Goal: Information Seeking & Learning: Learn about a topic

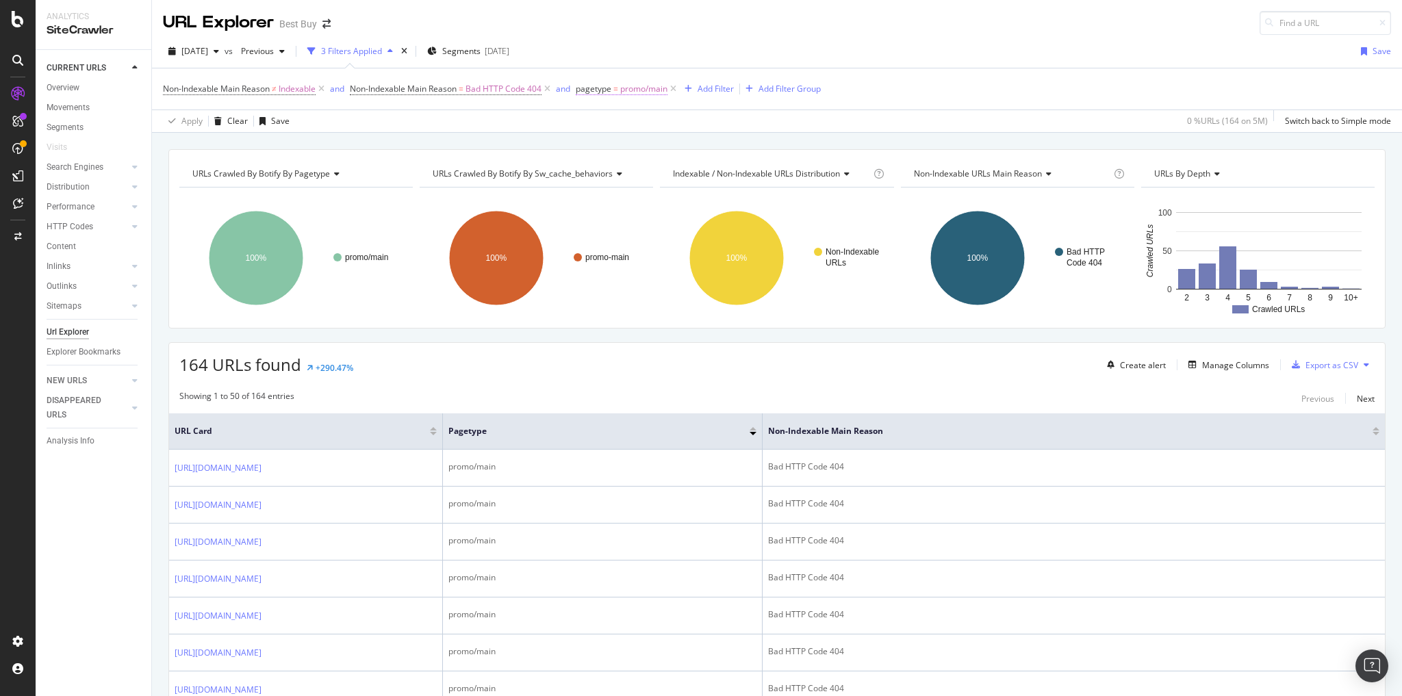
click at [646, 82] on span "promo/main" at bounding box center [643, 88] width 47 height 19
click at [637, 168] on span "promo/main" at bounding box center [614, 167] width 47 height 12
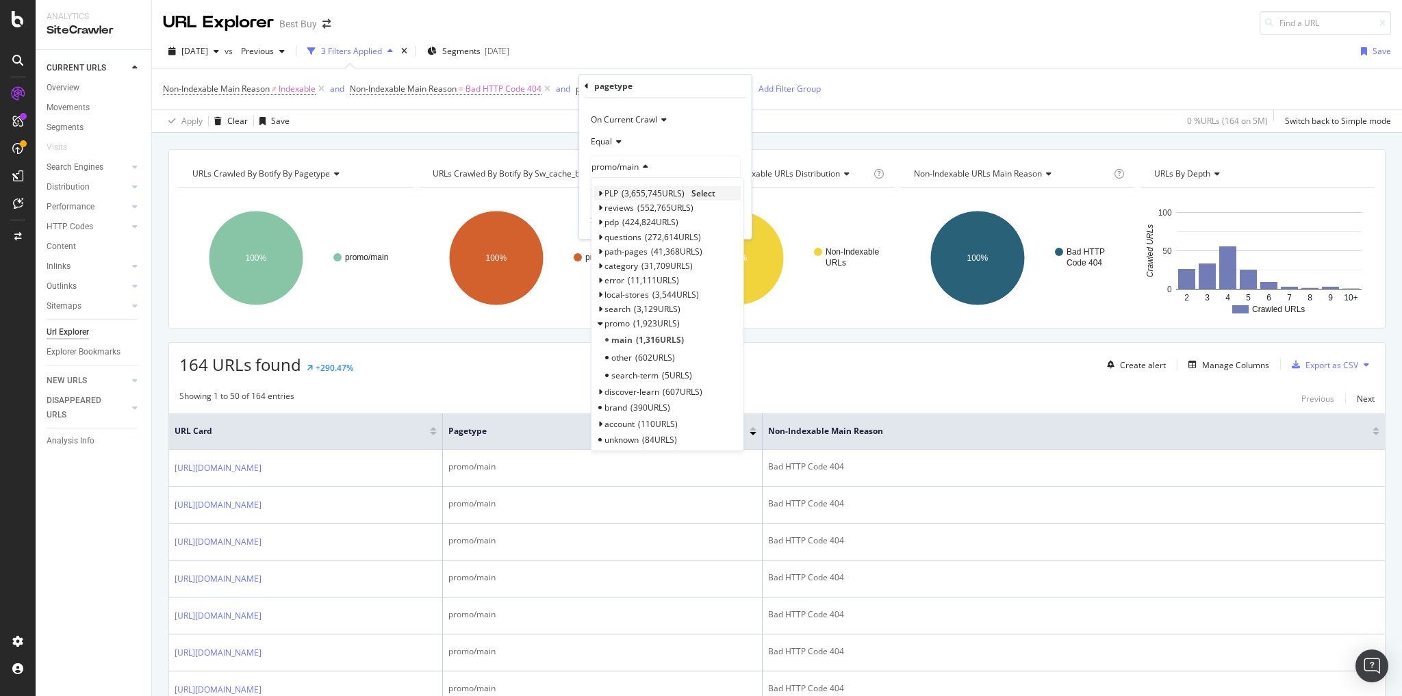
click at [641, 194] on span "3,655,745 URLS" at bounding box center [652, 194] width 63 height 12
click at [643, 207] on span "pagination" at bounding box center [631, 210] width 40 height 12
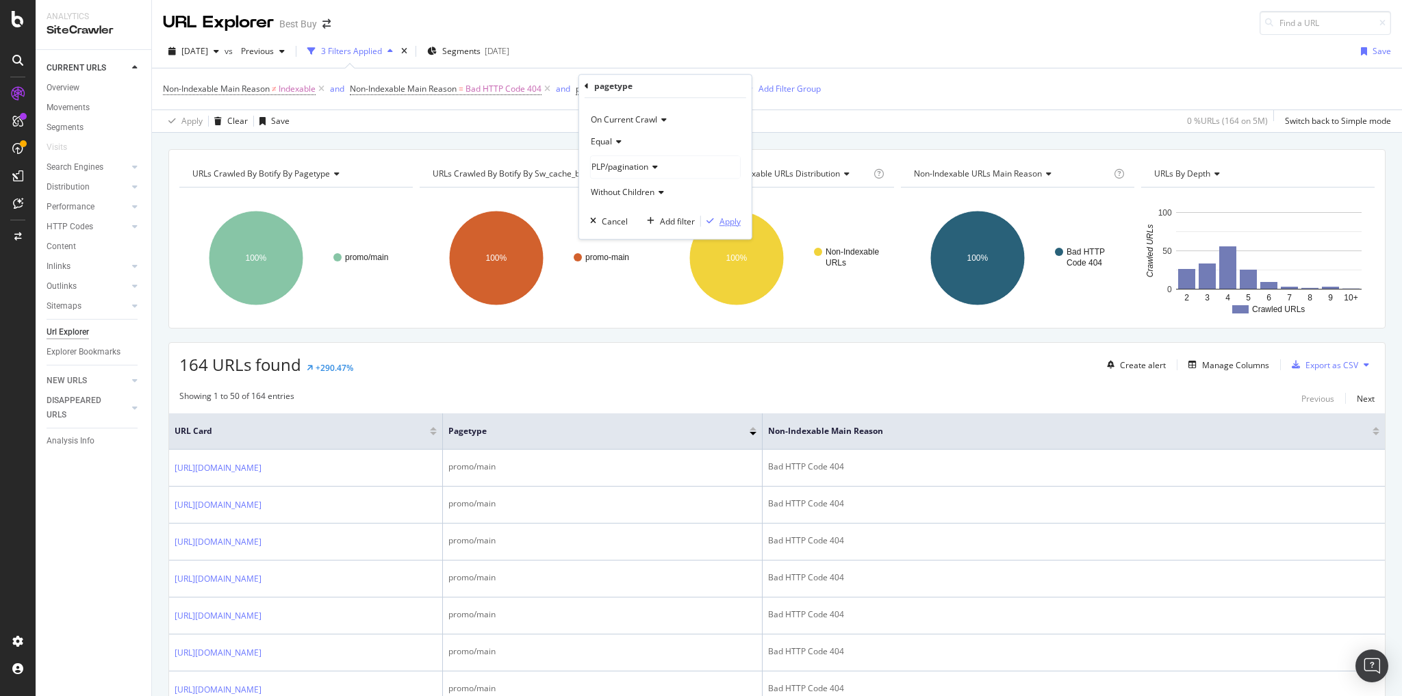
click at [736, 222] on div "Apply" at bounding box center [729, 222] width 21 height 12
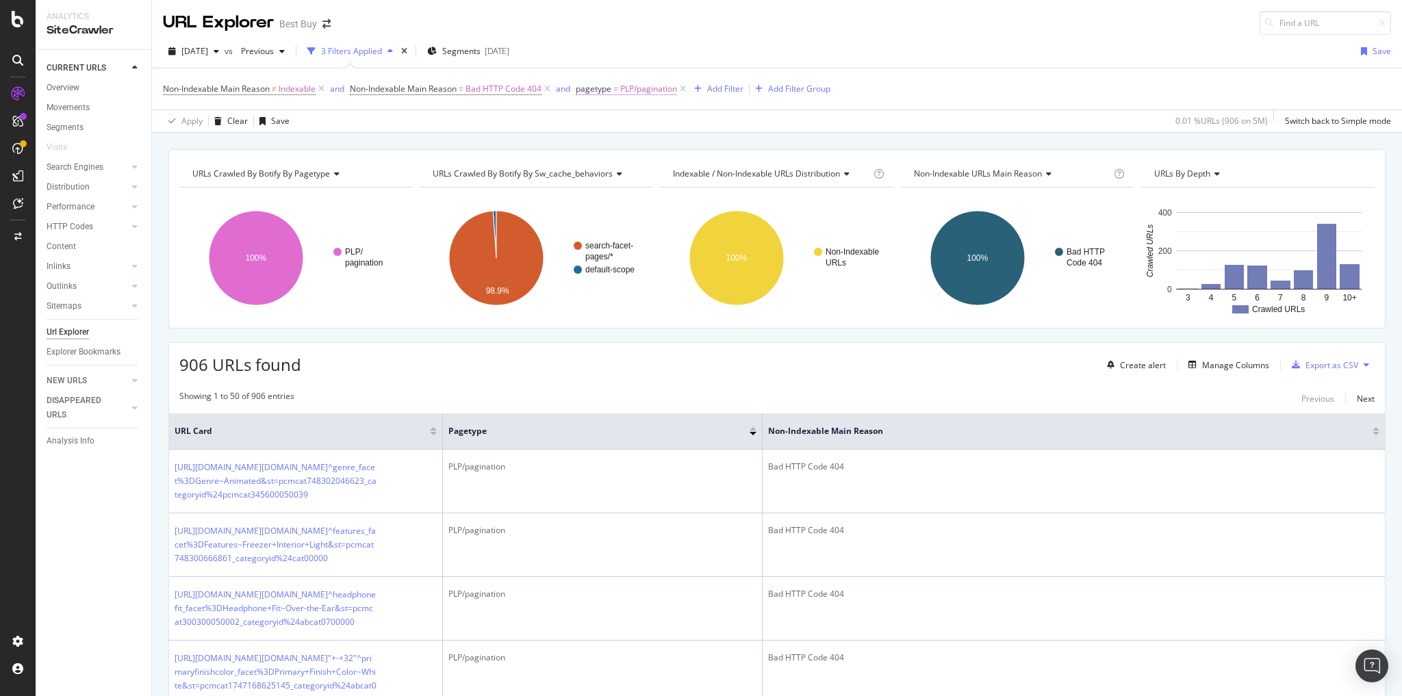
click at [617, 88] on span "=" at bounding box center [615, 89] width 5 height 12
click at [652, 164] on icon at bounding box center [653, 167] width 10 height 8
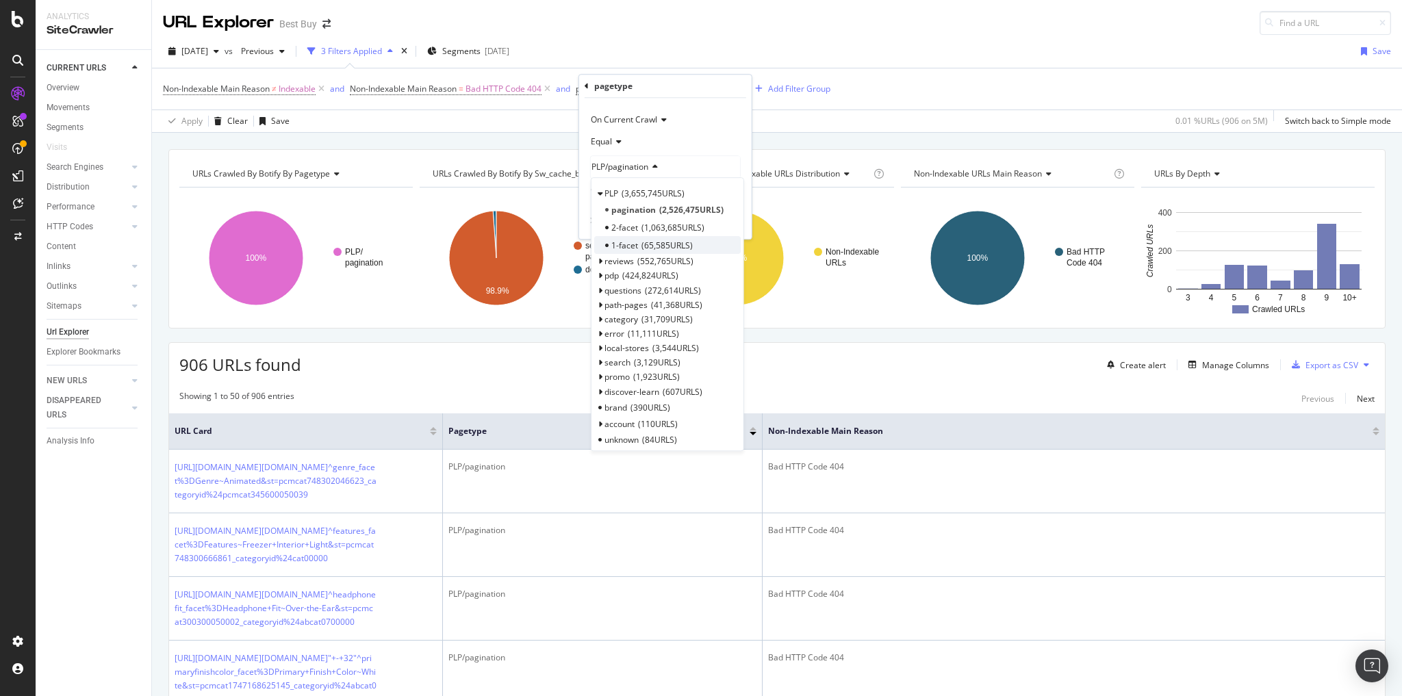
click at [666, 243] on span "65,585 URLS" at bounding box center [666, 246] width 51 height 12
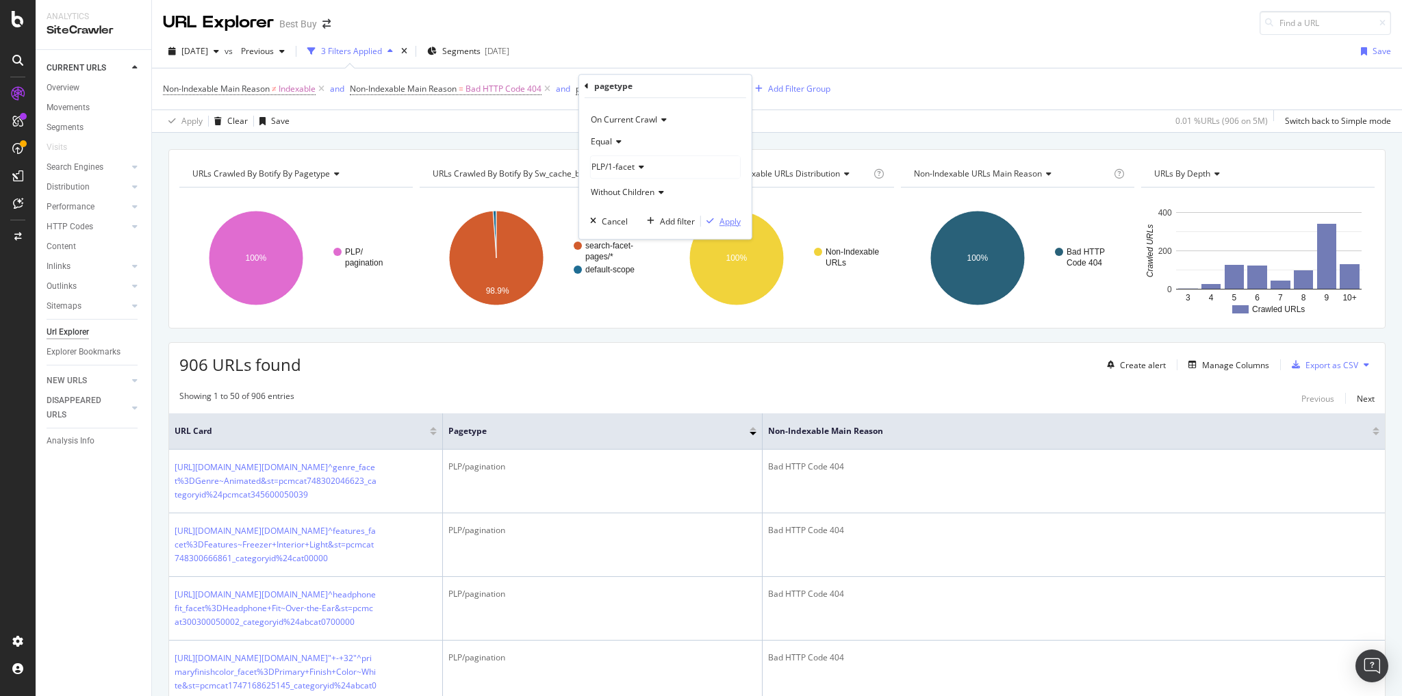
click at [723, 222] on div "Apply" at bounding box center [729, 222] width 21 height 12
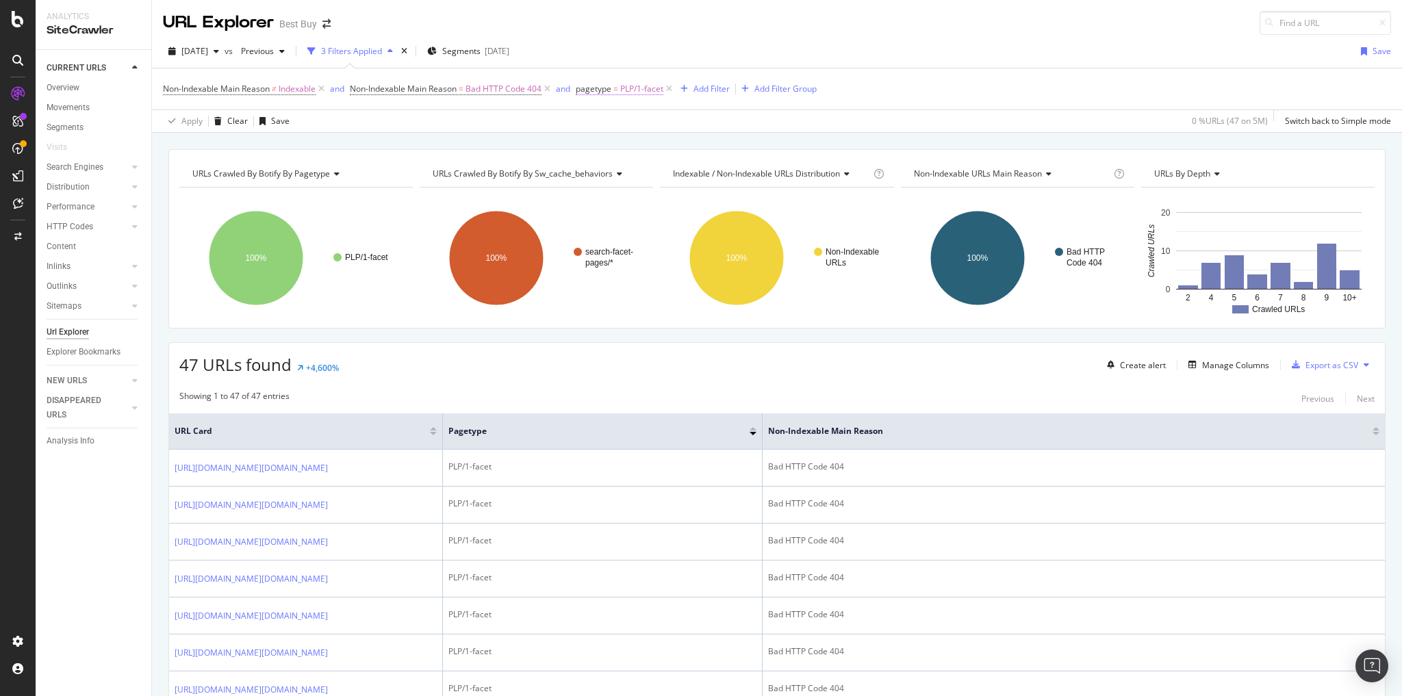
click at [608, 88] on span "pagetype" at bounding box center [594, 89] width 36 height 12
click at [638, 164] on icon at bounding box center [639, 167] width 10 height 8
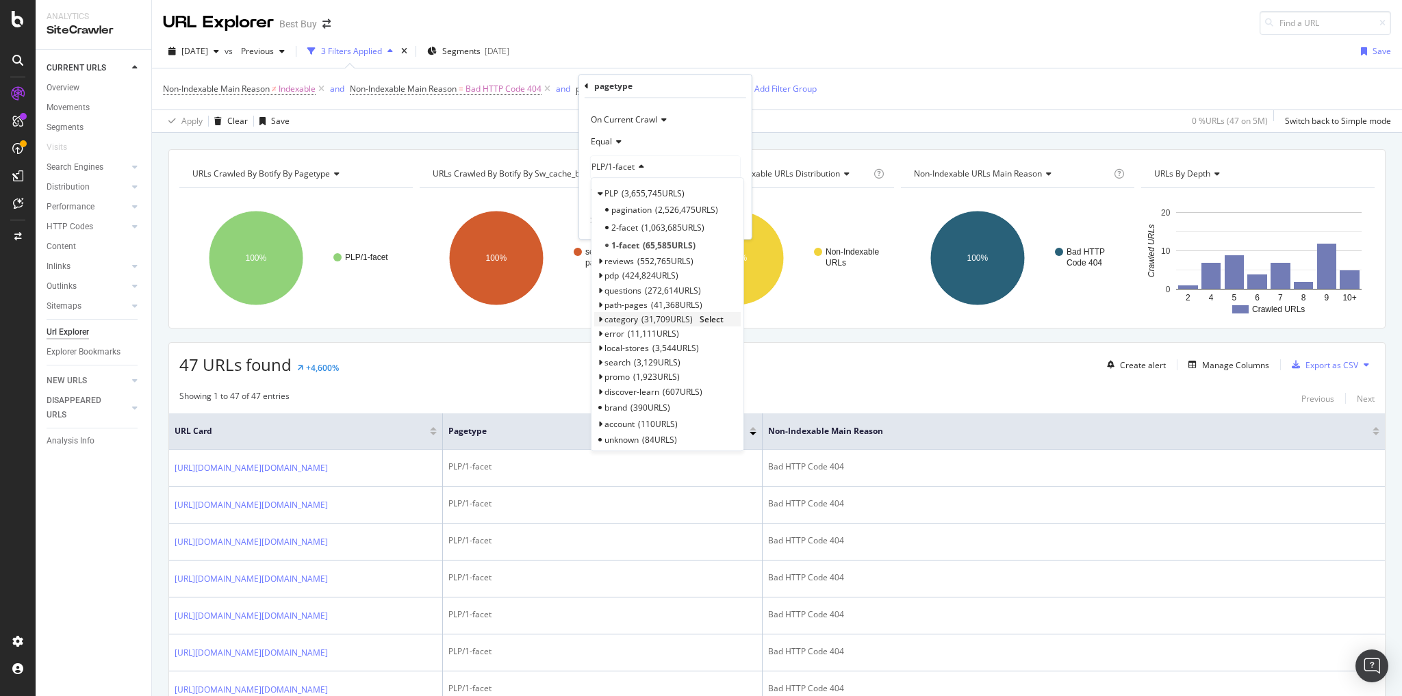
click at [647, 317] on span "31,709 URLS" at bounding box center [666, 319] width 51 height 12
click at [641, 352] on span "7,388 URLS" at bounding box center [657, 354] width 47 height 12
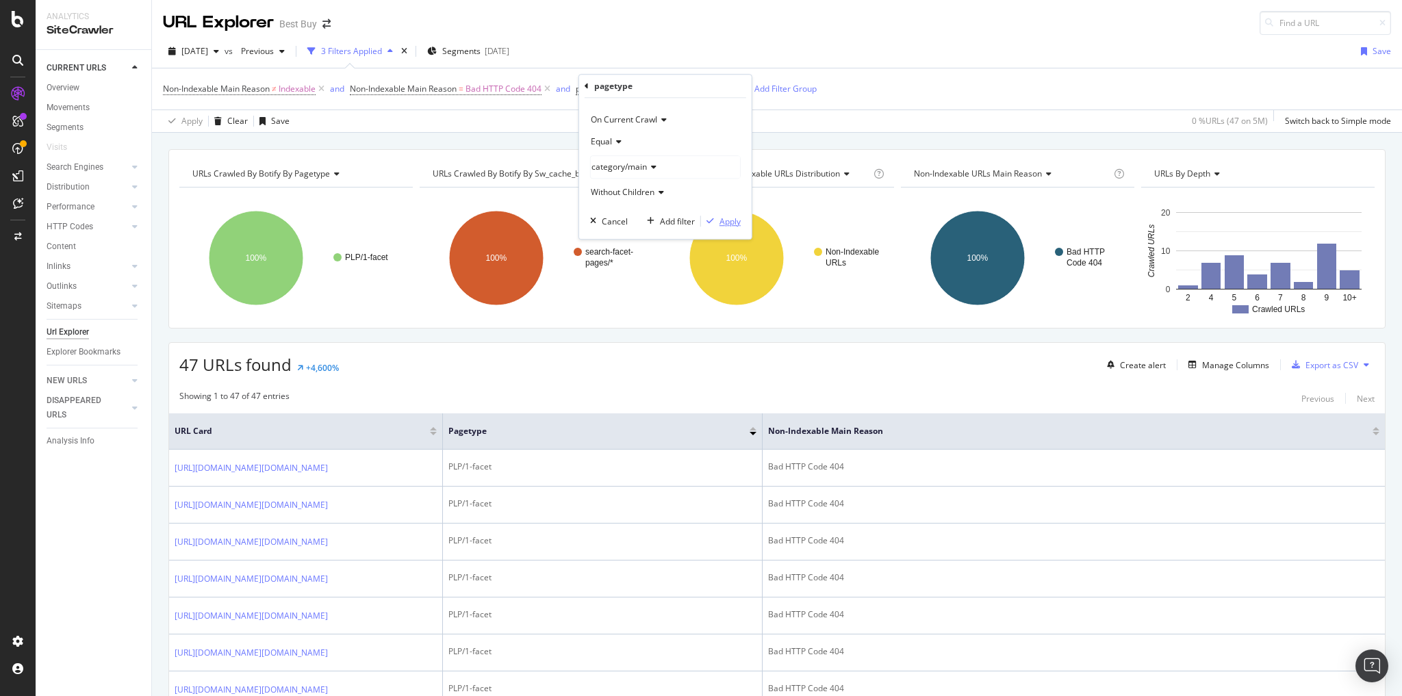
click at [725, 226] on button "Apply" at bounding box center [721, 221] width 40 height 14
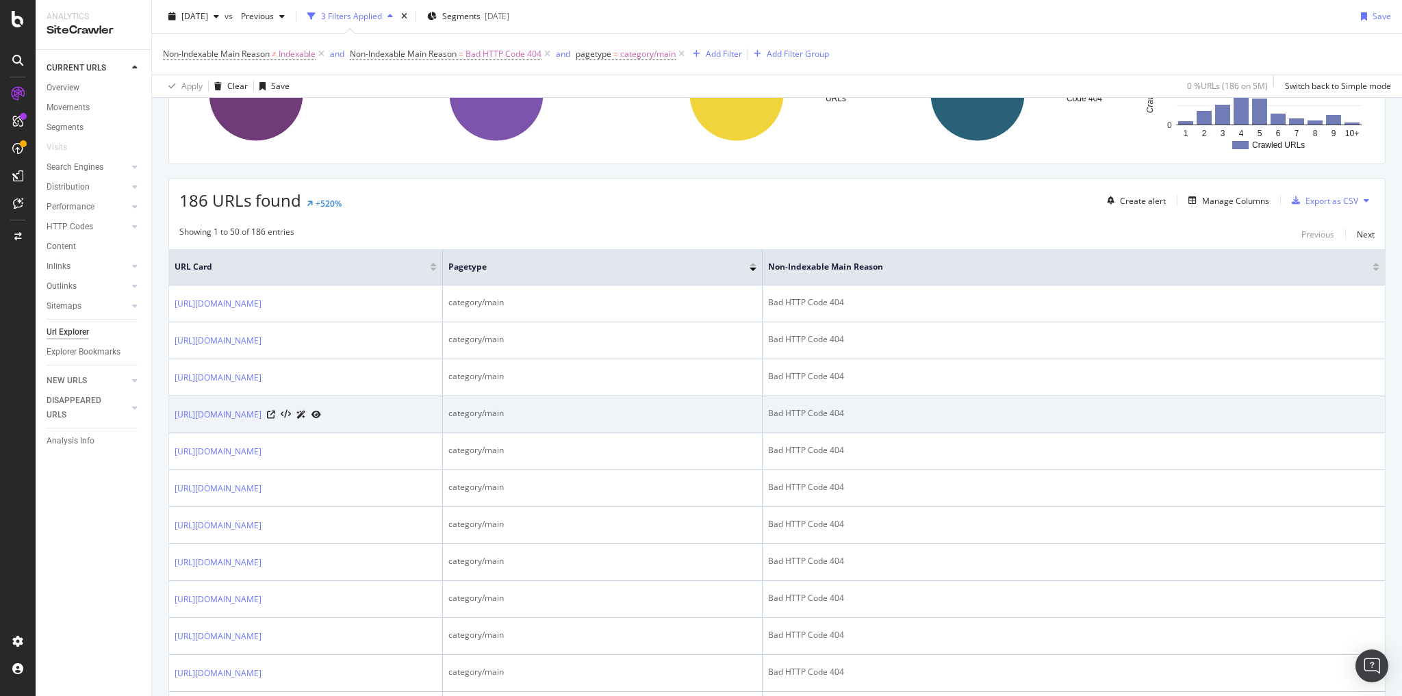
scroll to position [109, 0]
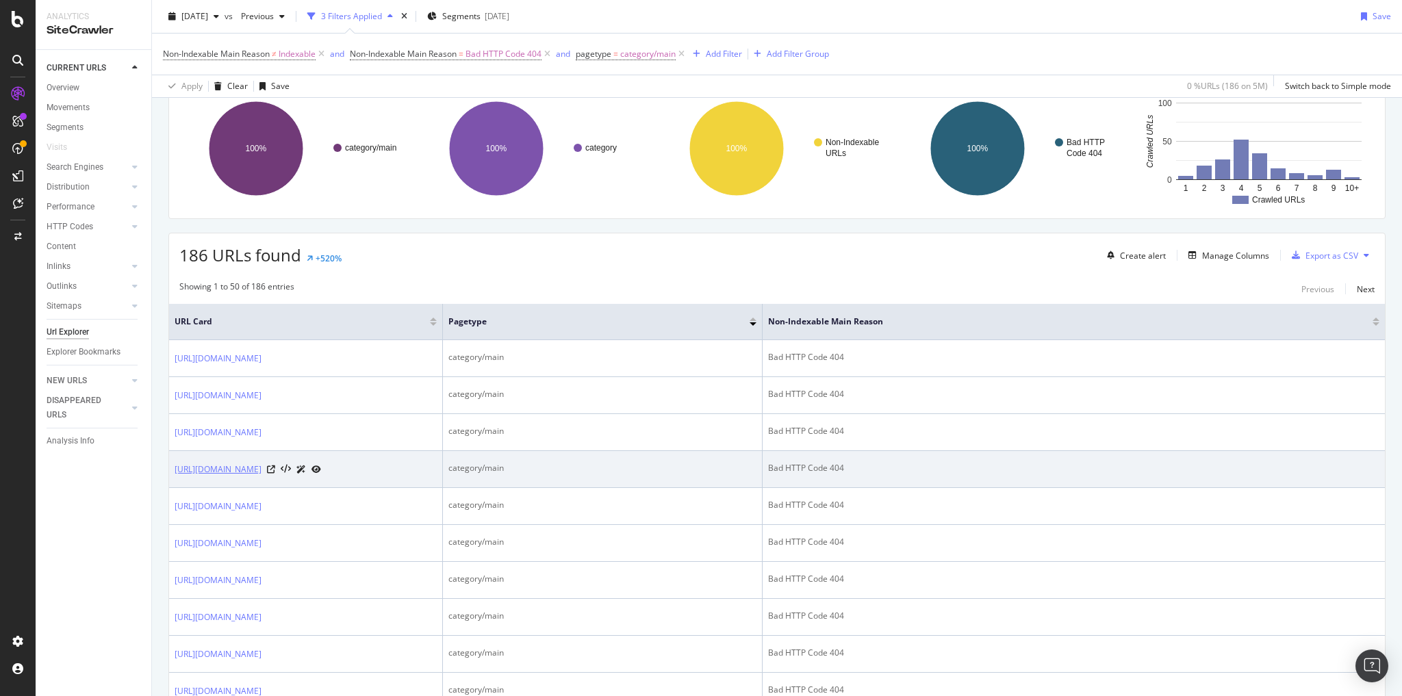
click at [261, 476] on link "https://www.bestbuy.com/site/bedroom/vanities/pcmcat748300654925.c?id=pcmcat748…" at bounding box center [218, 470] width 87 height 14
click at [275, 474] on icon at bounding box center [271, 469] width 8 height 8
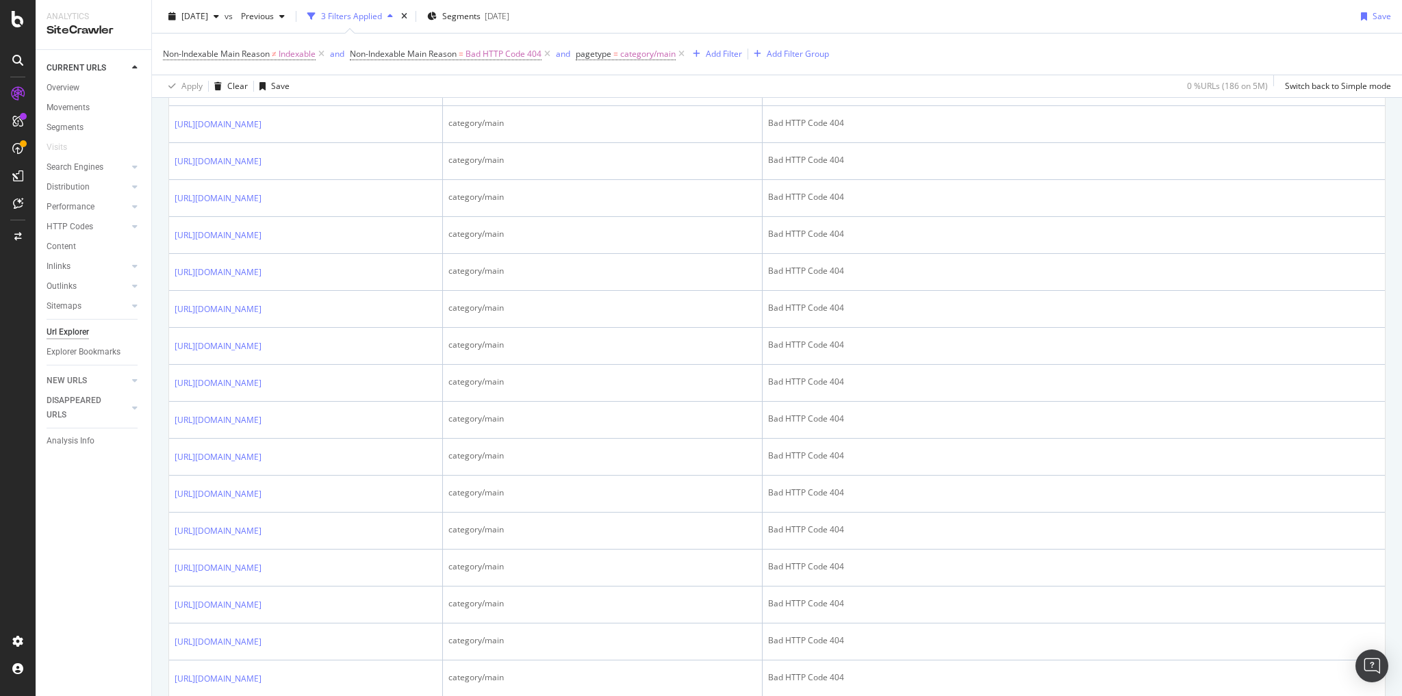
scroll to position [657, 0]
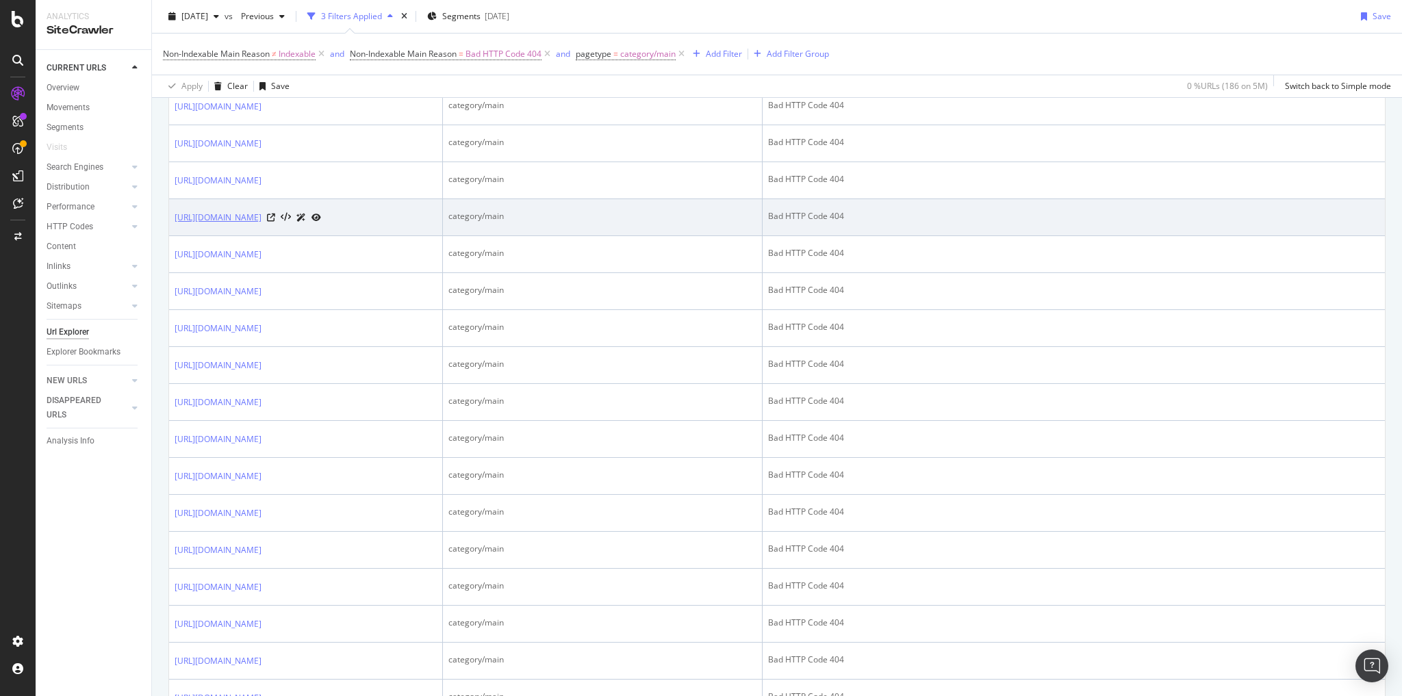
click at [261, 224] on link "https://www.bestbuy.com/site/computer-cables-connectors/printer-cables/abcat051…" at bounding box center [218, 218] width 87 height 14
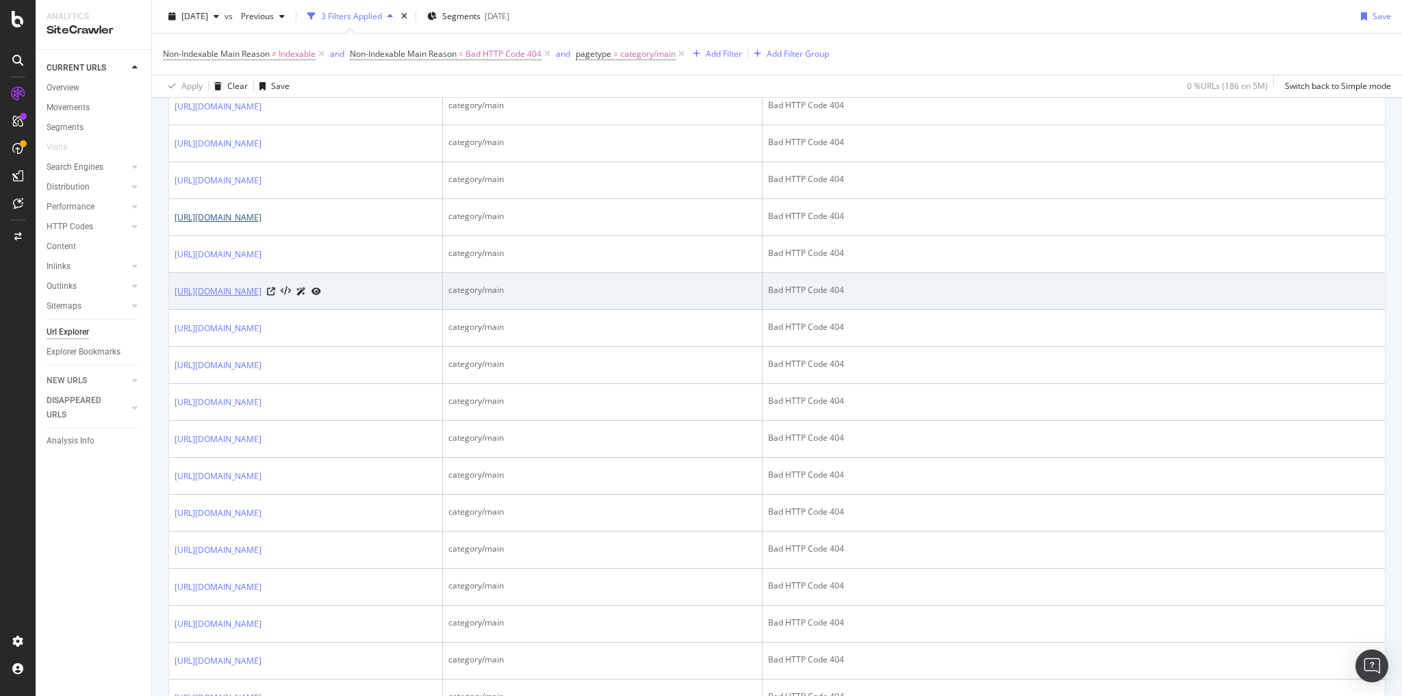
scroll to position [712, 0]
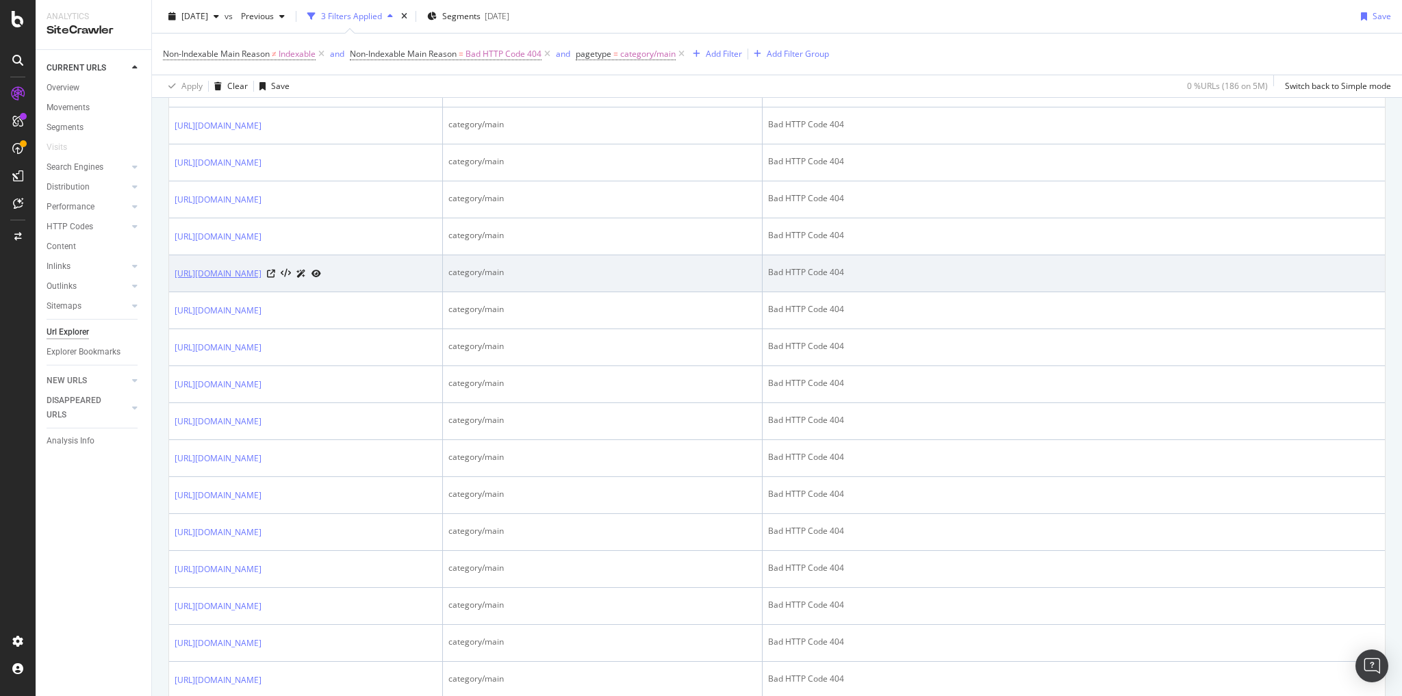
click at [261, 281] on link "https://www.bestbuy.com/site/ice-cream-makers/yogurt-makers/pcmcat311300050001.…" at bounding box center [218, 274] width 87 height 14
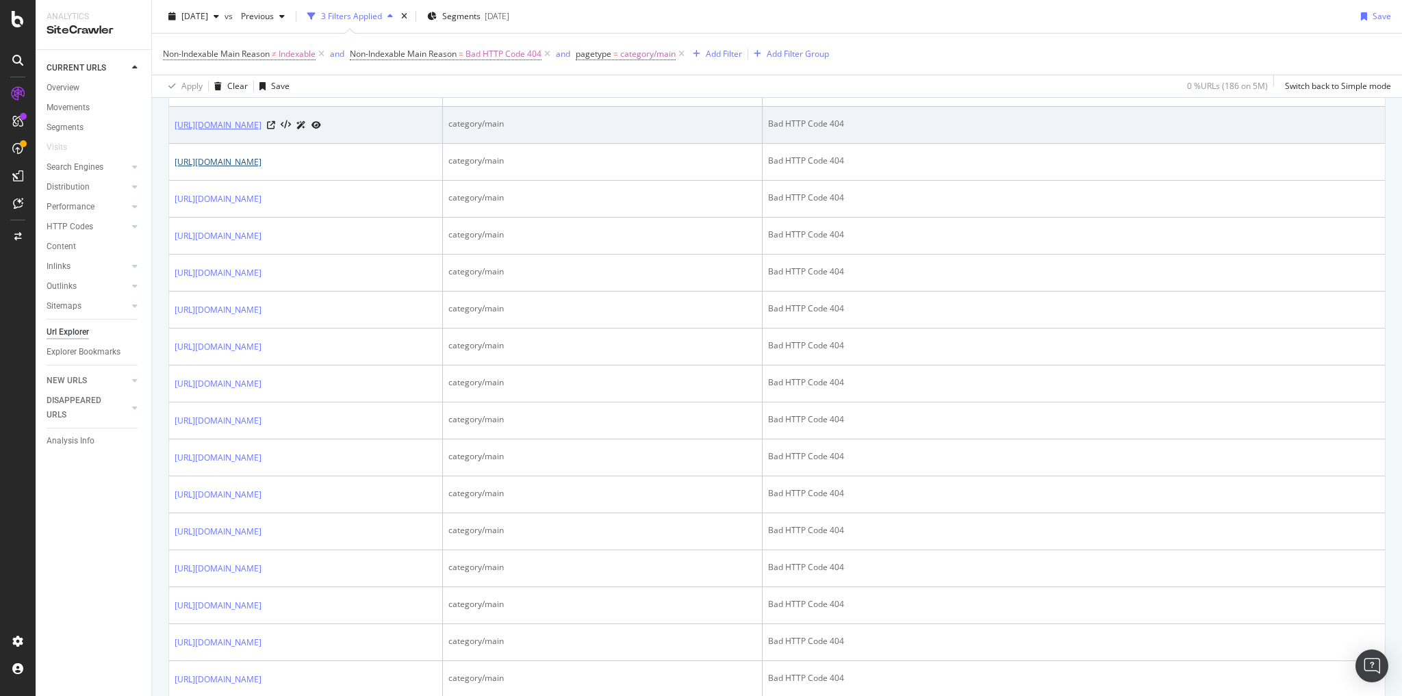
scroll to position [876, 0]
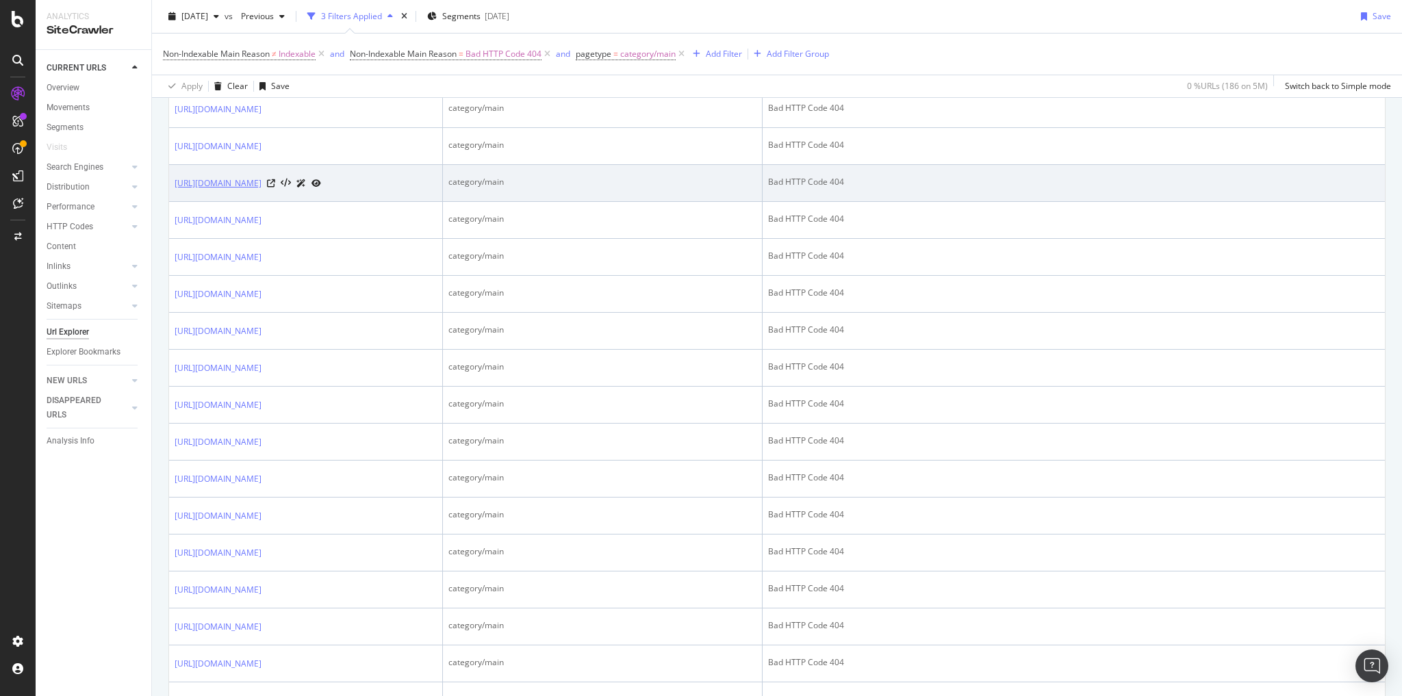
click at [261, 190] on link "https://www.bestbuy.com/site/fitness-smartwatches/multisport/pcmcat149695167571…" at bounding box center [218, 184] width 87 height 14
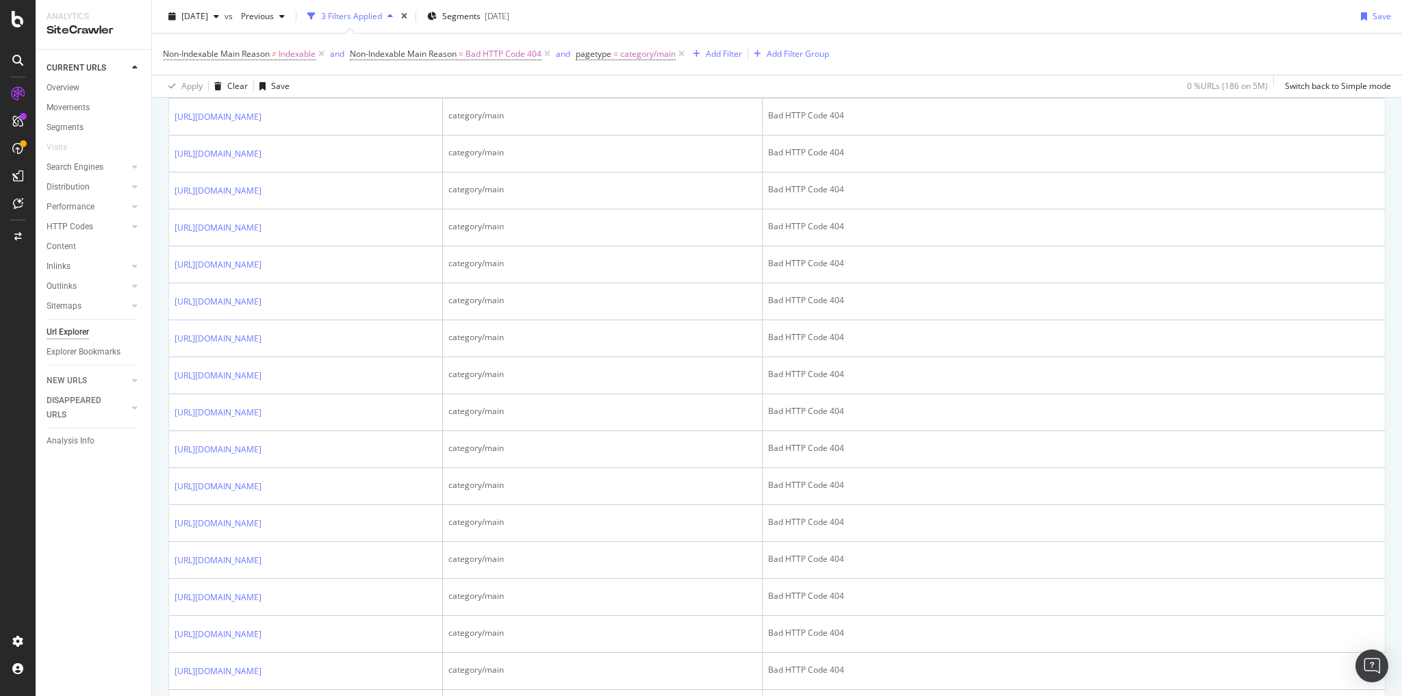
scroll to position [1259, 0]
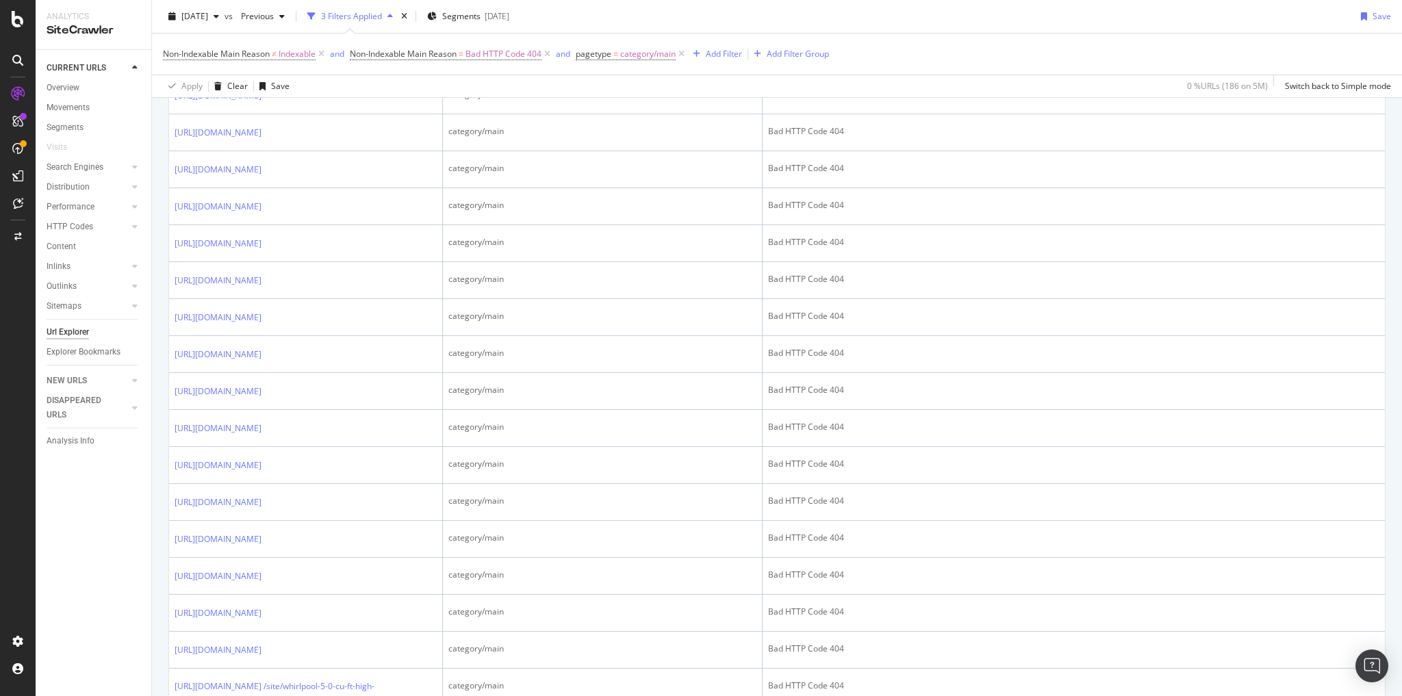
click at [1184, 27] on div "Bad HTTP Code 404" at bounding box center [1073, 20] width 611 height 12
click at [261, 29] on link "https://www.bestbuy.com/site/bluetooth-hands-free-devices/bluetooth-hands-free-…" at bounding box center [218, 22] width 87 height 14
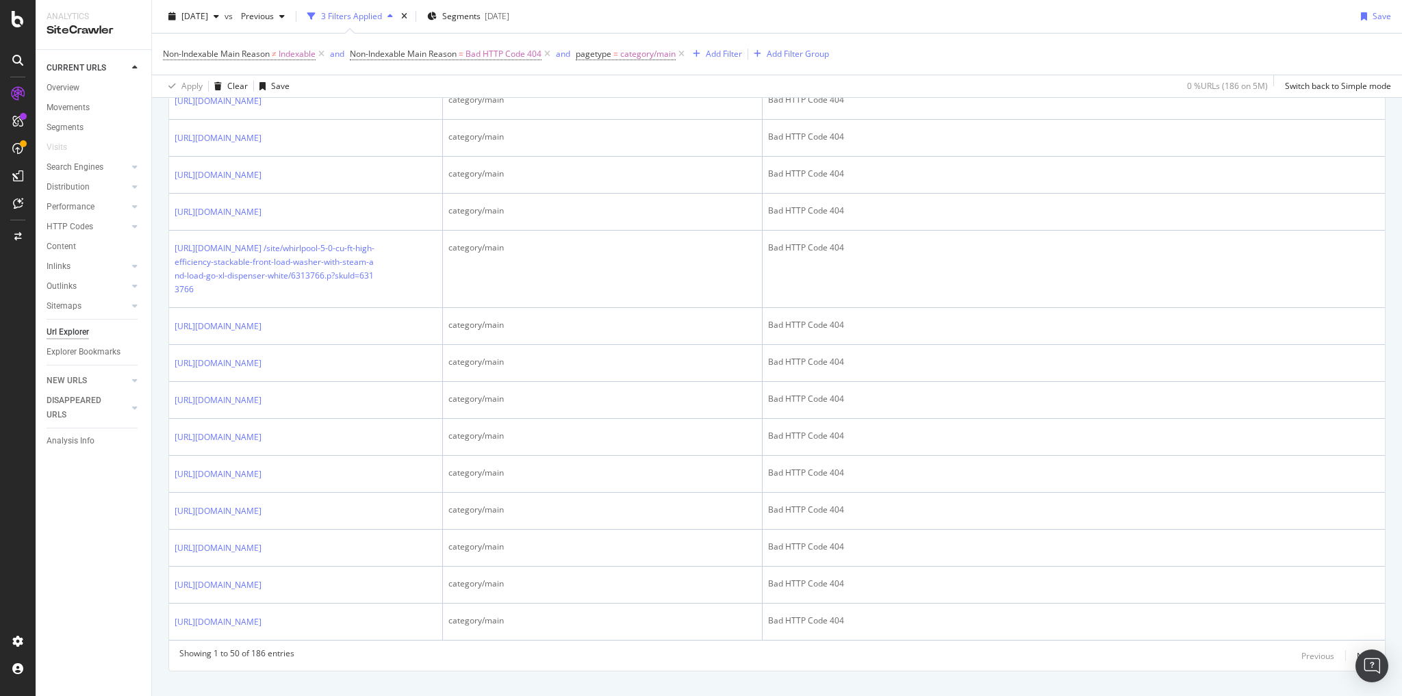
scroll to position [1752, 0]
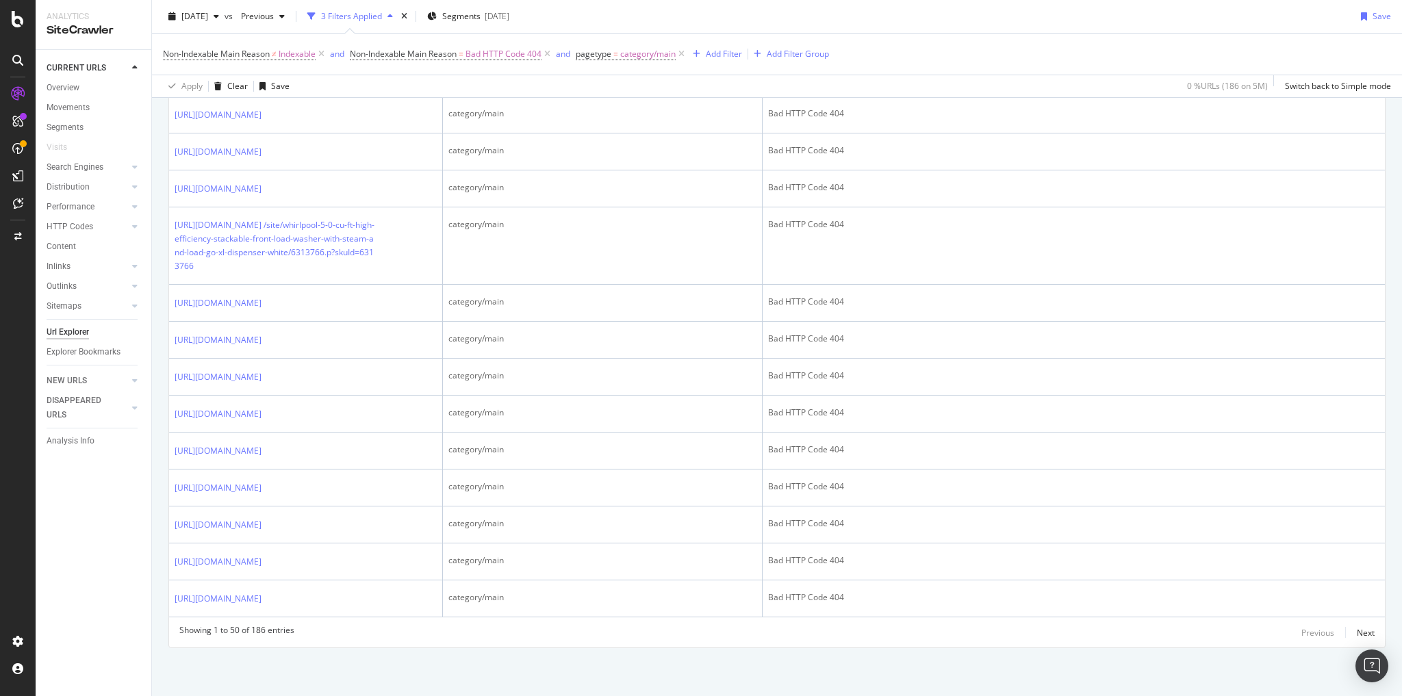
click at [261, 48] on link "[URL][DOMAIN_NAME]" at bounding box center [218, 41] width 87 height 14
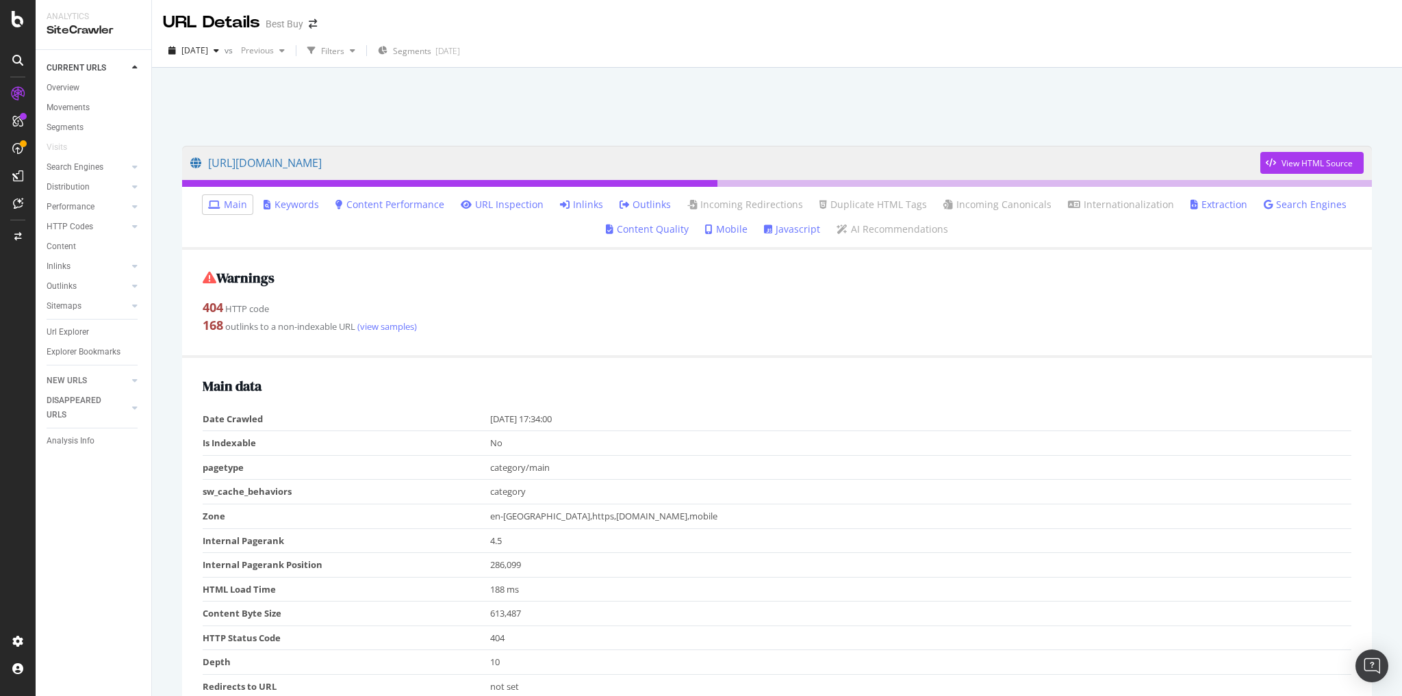
click at [589, 203] on link "Inlinks" at bounding box center [581, 205] width 43 height 14
click at [584, 201] on link "Inlinks" at bounding box center [581, 205] width 43 height 14
click at [584, 203] on link "Inlinks" at bounding box center [581, 205] width 43 height 14
click at [577, 206] on link "Inlinks" at bounding box center [581, 205] width 43 height 14
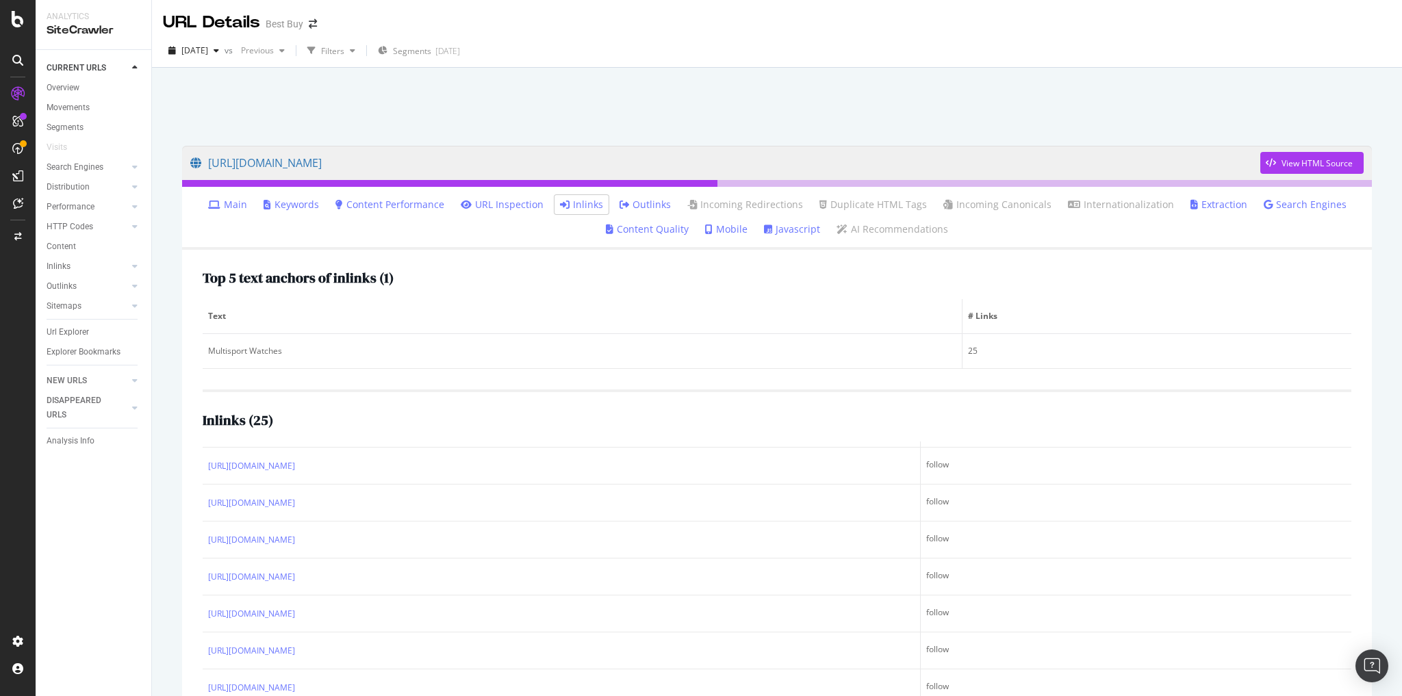
scroll to position [608, 0]
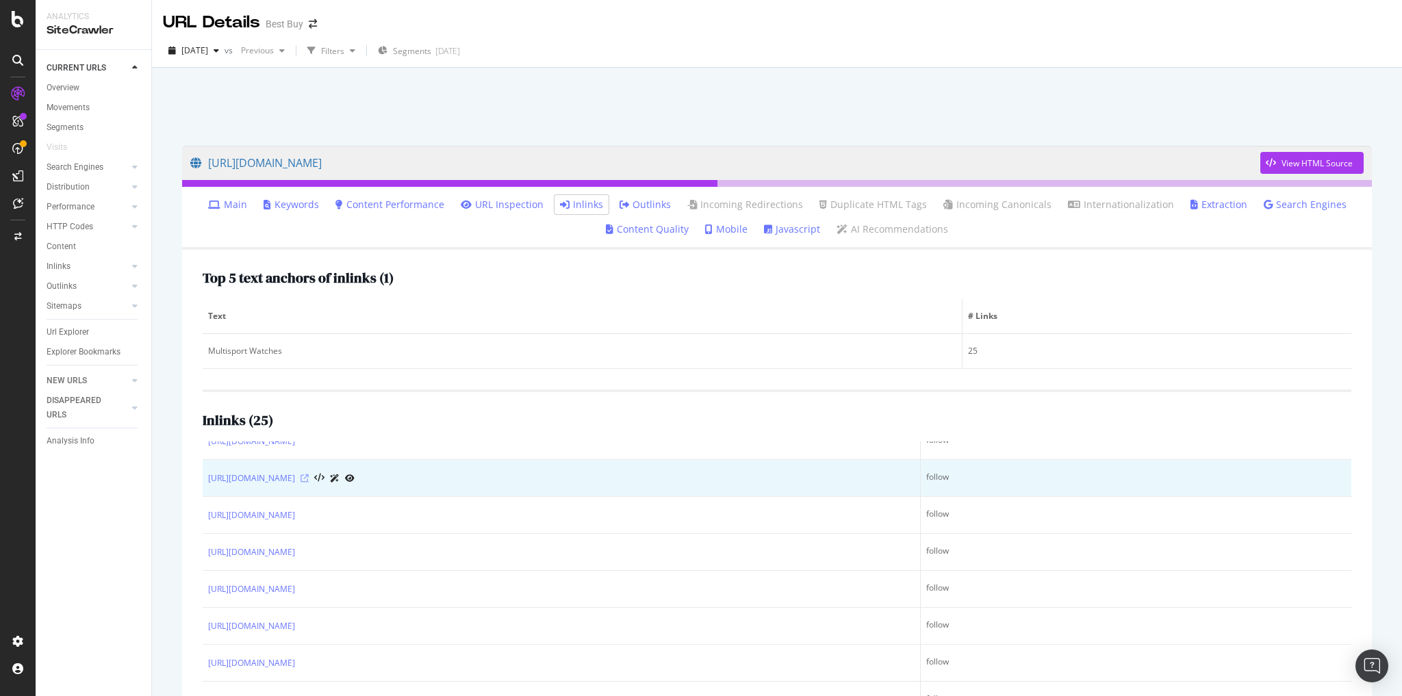
click at [309, 474] on icon at bounding box center [304, 478] width 8 height 8
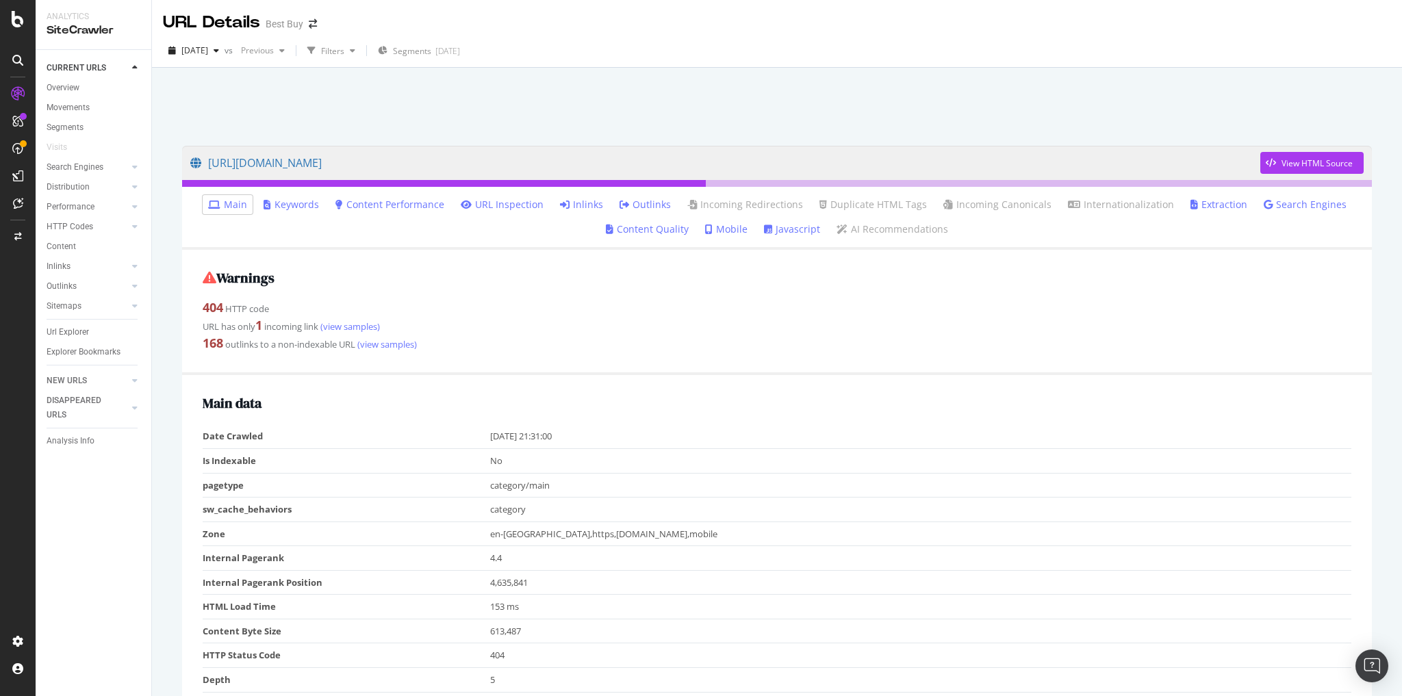
click at [589, 204] on link "Inlinks" at bounding box center [581, 205] width 43 height 14
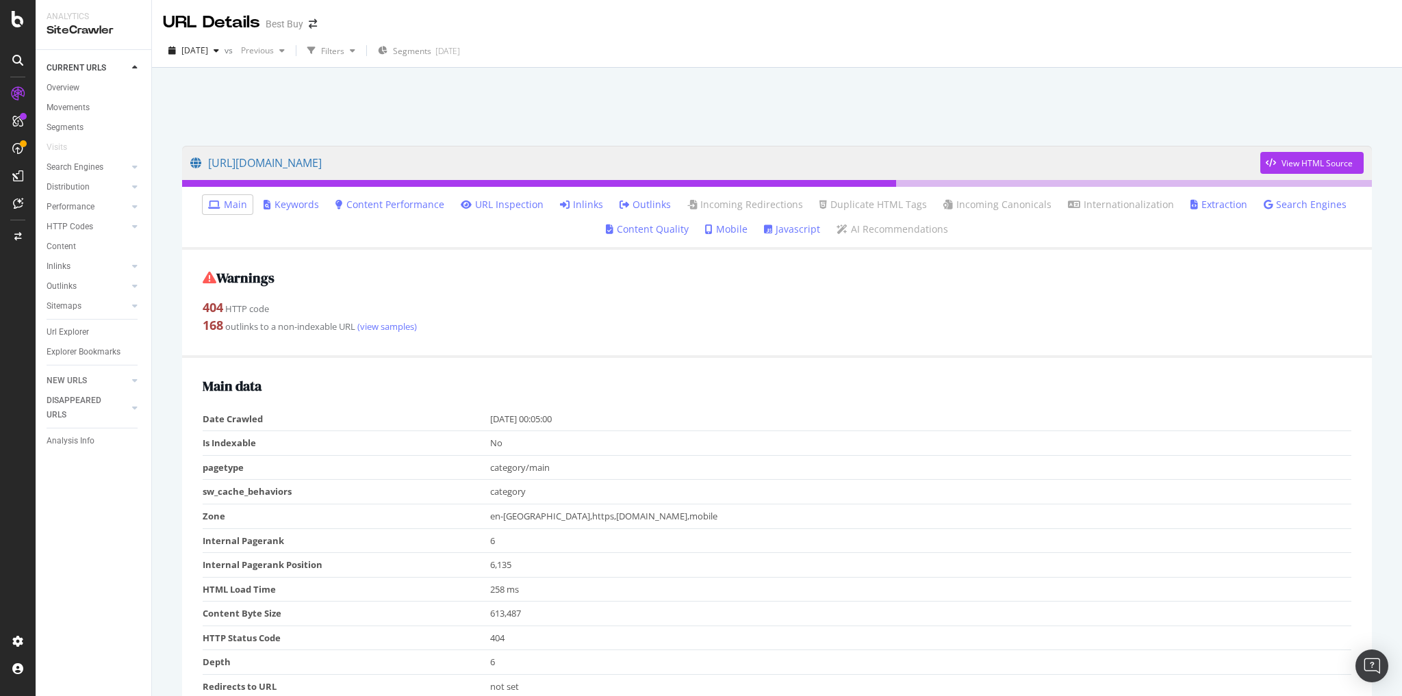
click at [590, 203] on link "Inlinks" at bounding box center [581, 205] width 43 height 14
click at [586, 207] on link "Inlinks" at bounding box center [581, 205] width 43 height 14
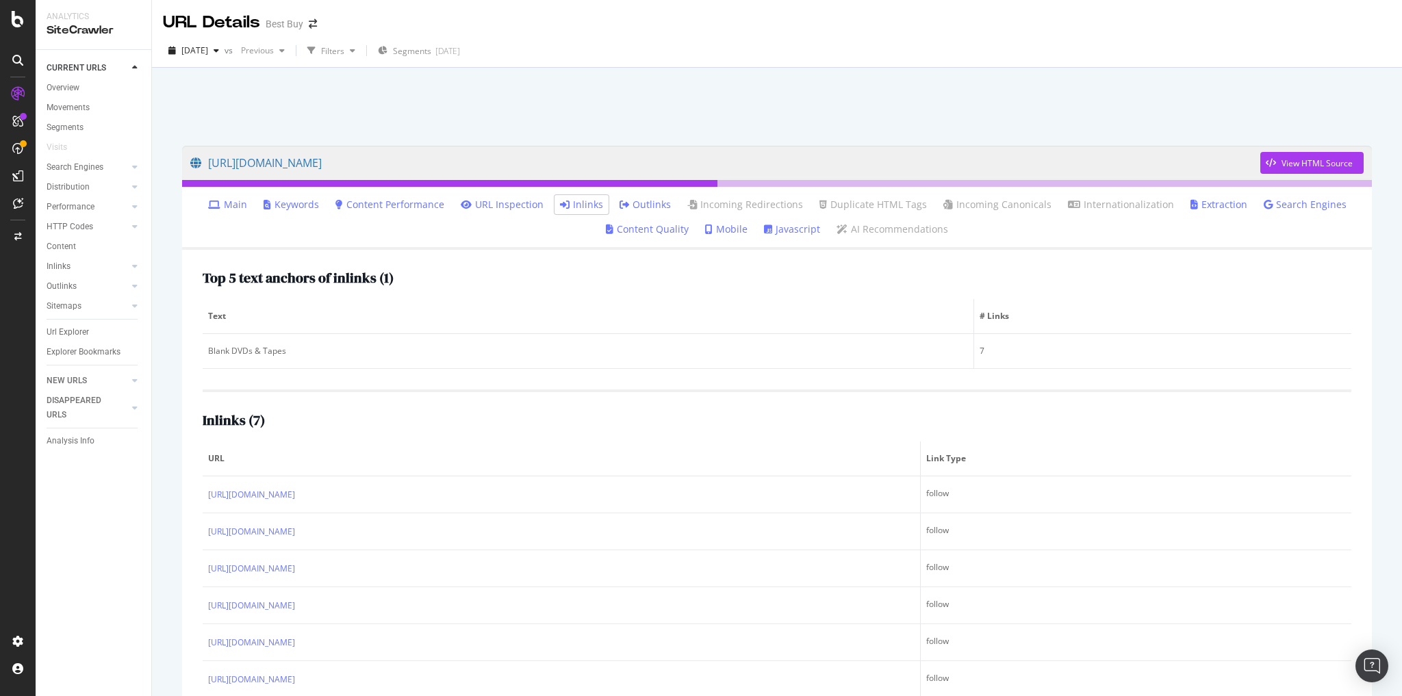
click at [23, 53] on div at bounding box center [18, 60] width 22 height 22
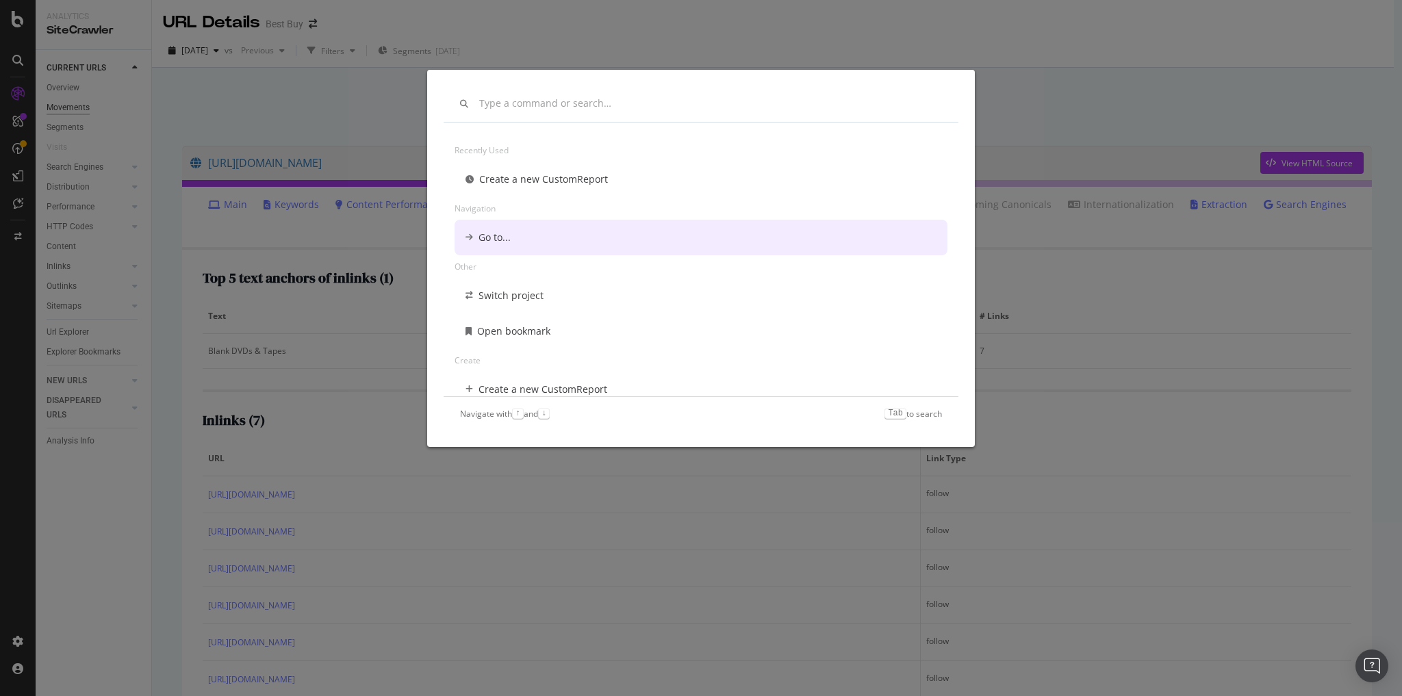
click at [70, 107] on div "Recently used Create a new CustomReport Navigation Go to... Other Switch projec…" at bounding box center [701, 348] width 1402 height 696
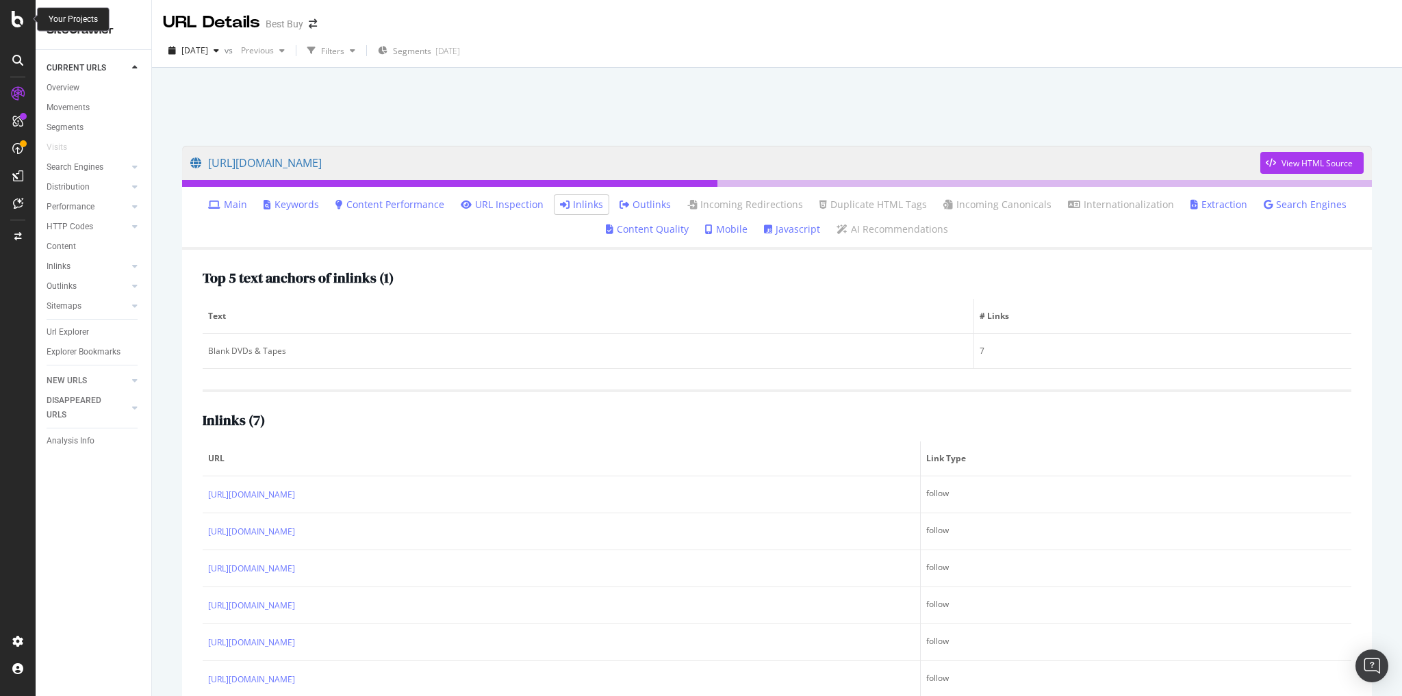
click at [13, 21] on icon at bounding box center [18, 19] width 12 height 16
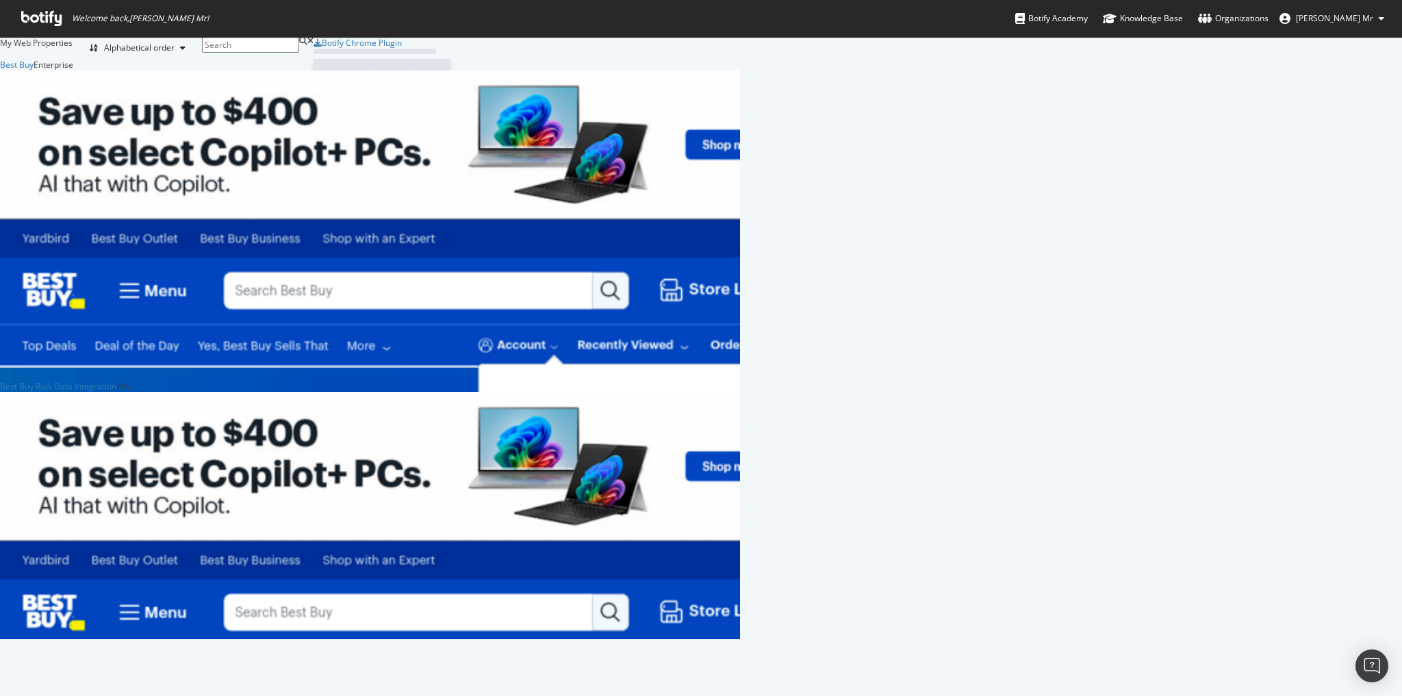
scroll to position [687, 1384]
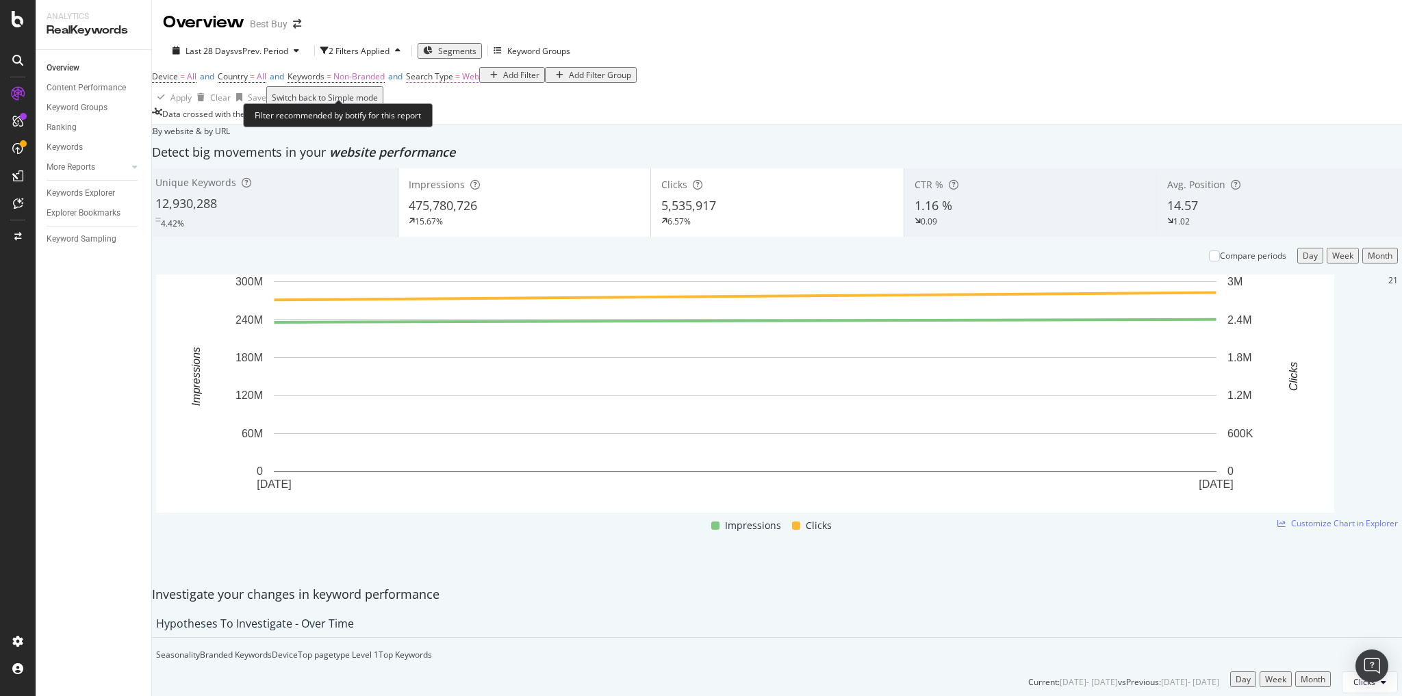
click at [479, 82] on span "Web" at bounding box center [470, 76] width 17 height 12
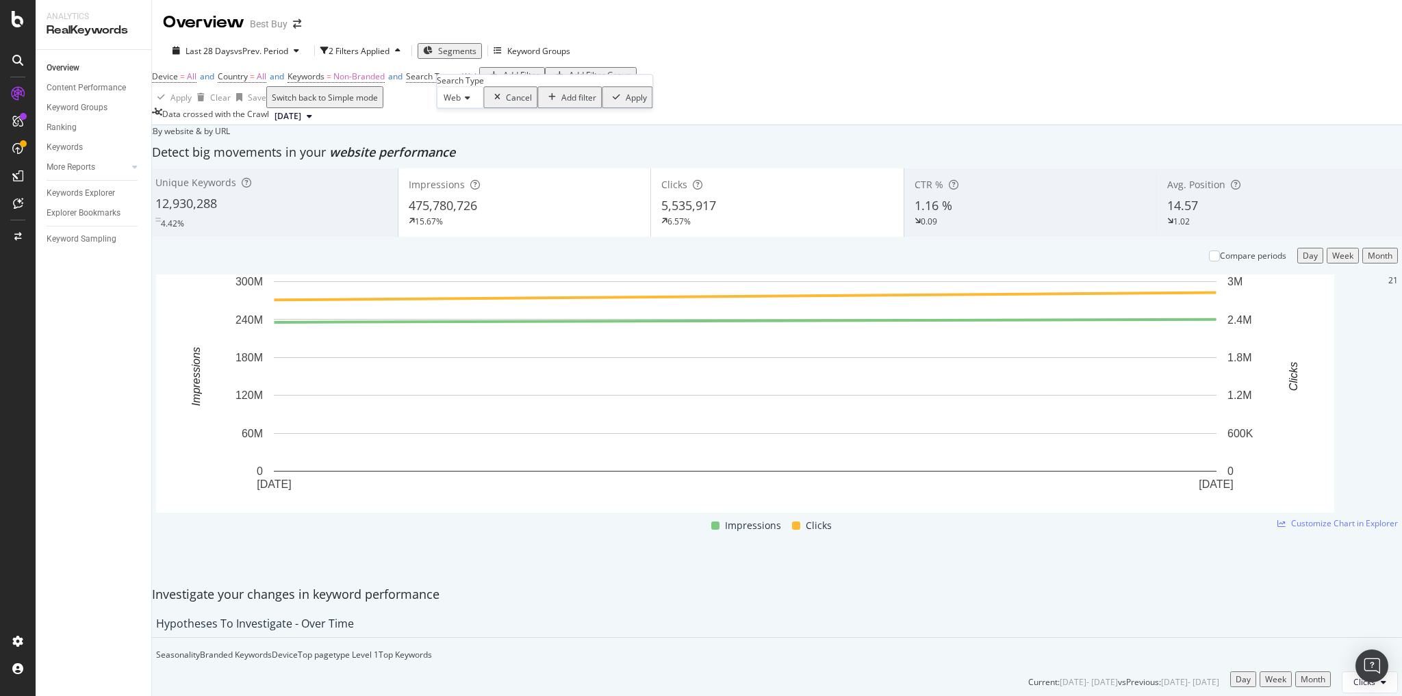
click at [470, 102] on icon at bounding box center [466, 98] width 10 height 8
click at [643, 68] on div "Device = All and Country = All and Keywords = Non-Branded and Search Type = Web…" at bounding box center [777, 76] width 1250 height 19
click at [16, 25] on icon at bounding box center [18, 19] width 12 height 16
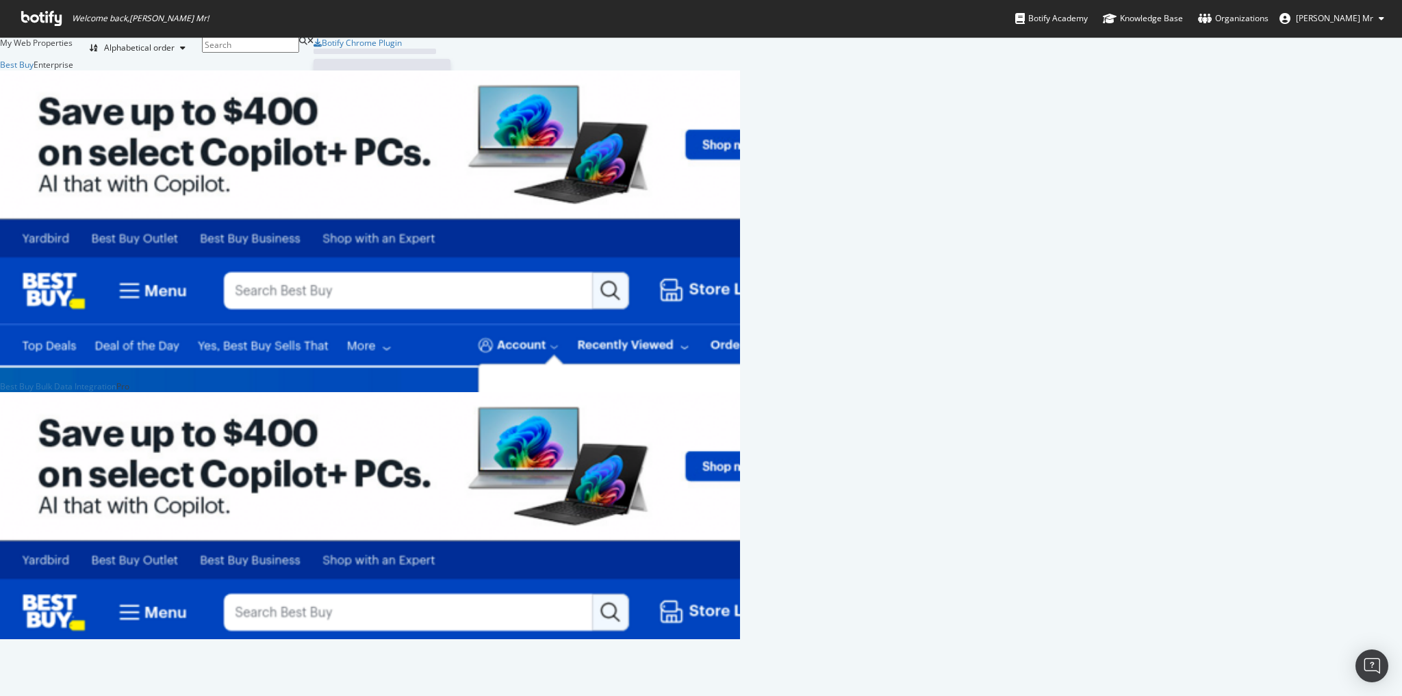
scroll to position [687, 1384]
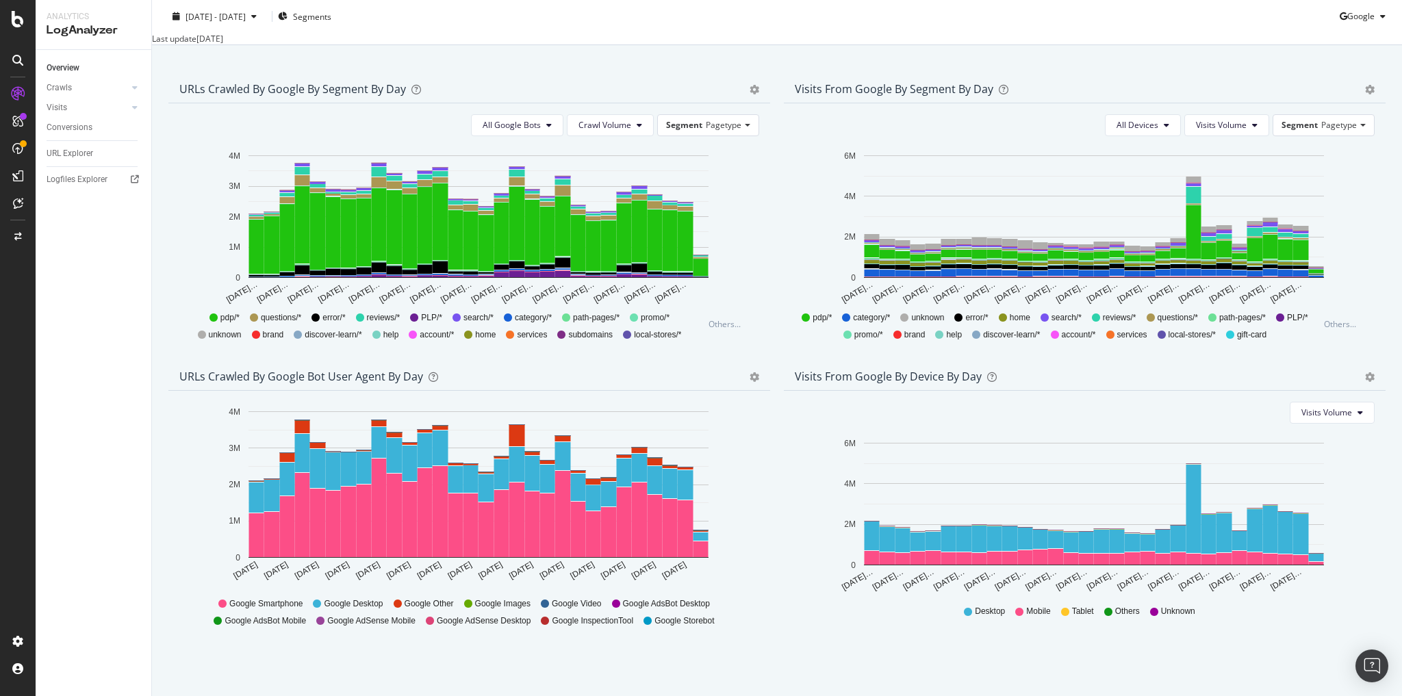
scroll to position [442, 0]
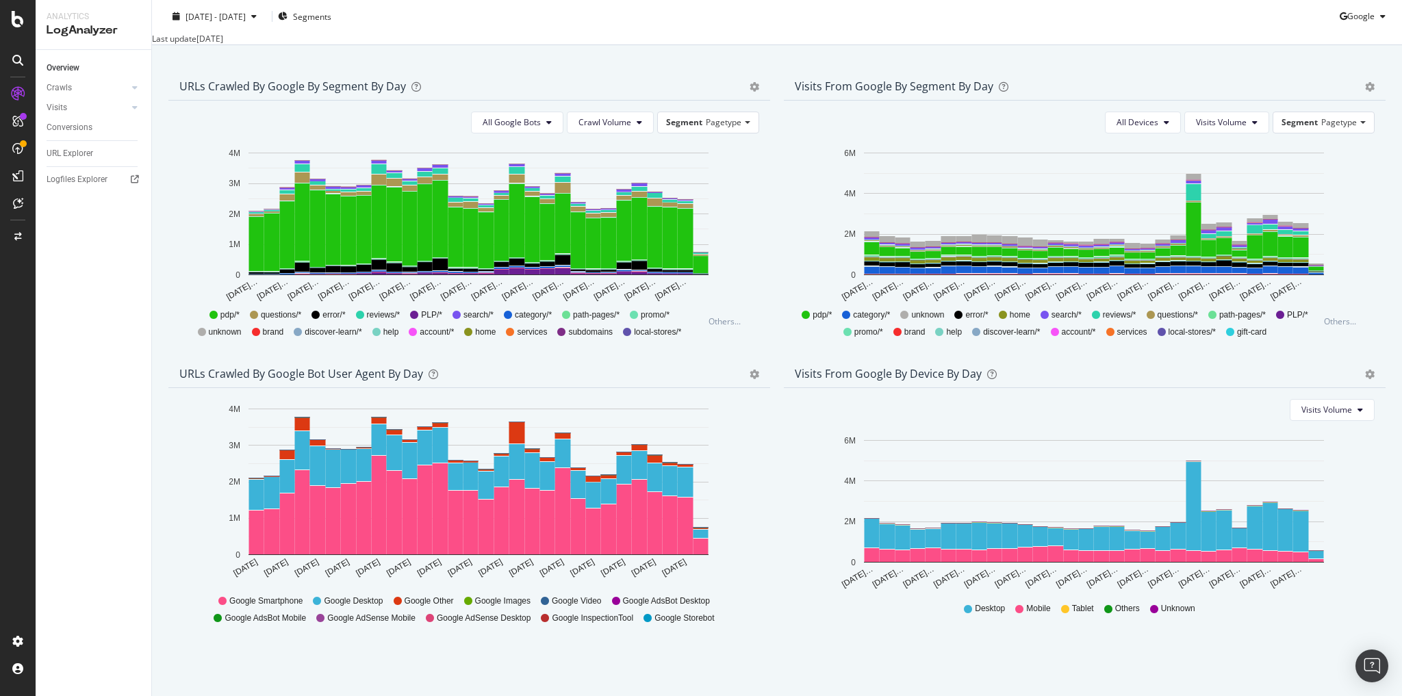
click at [749, 380] on div "Timeline (by Value) Timeline (by Percentage) Table" at bounding box center [754, 374] width 10 height 14
click at [750, 375] on icon "gear" at bounding box center [754, 375] width 10 height 10
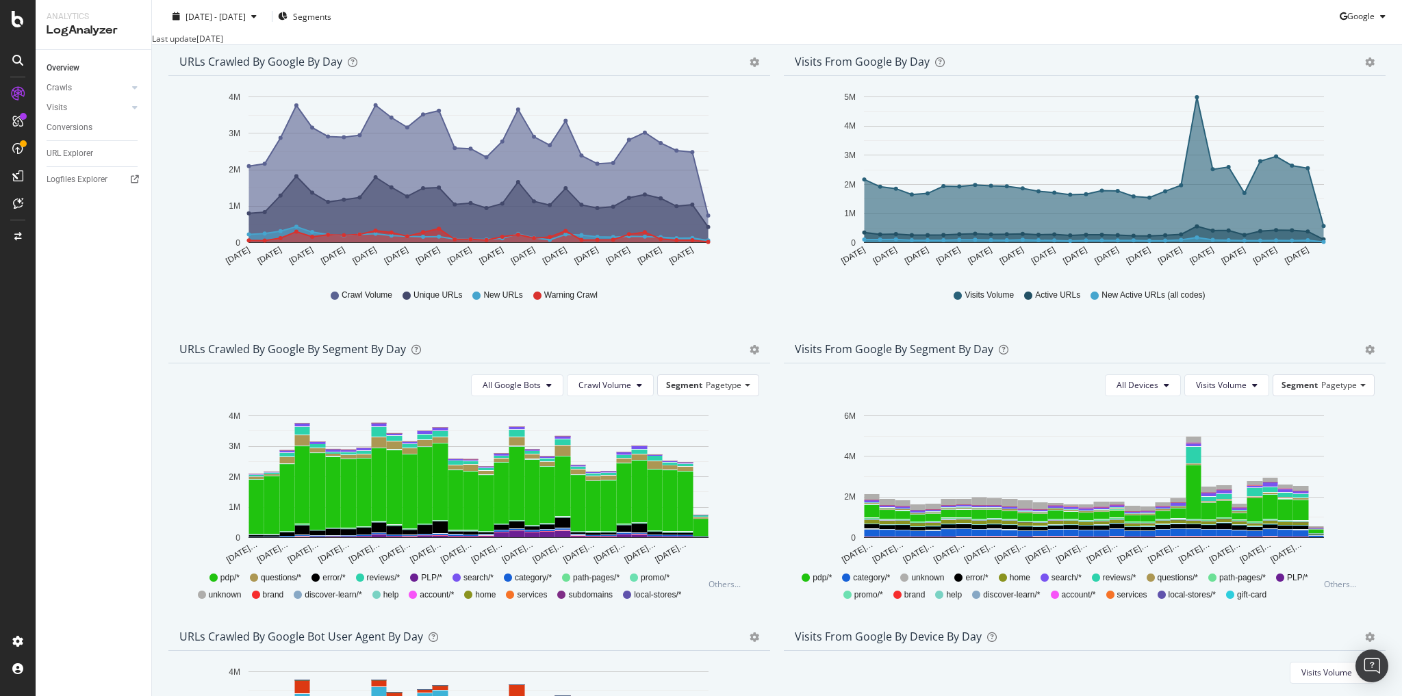
scroll to position [219, 0]
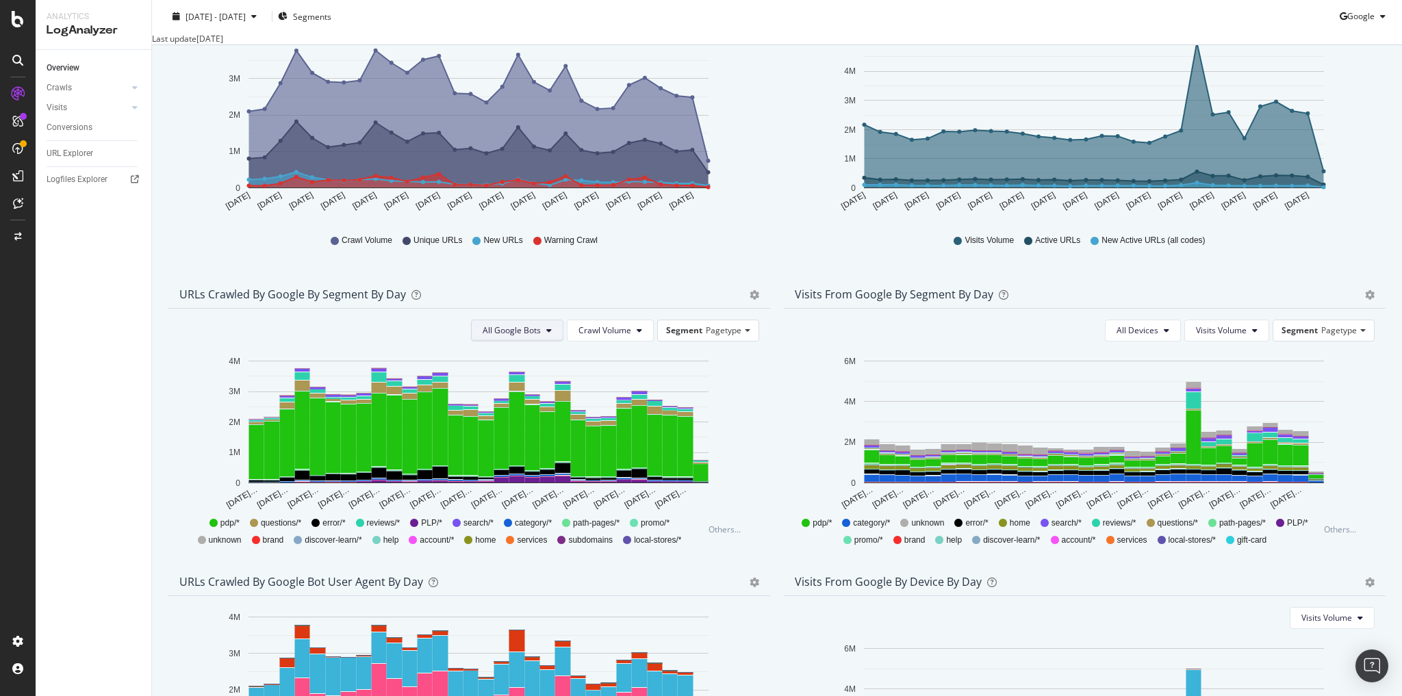
click at [550, 335] on icon at bounding box center [548, 330] width 5 height 8
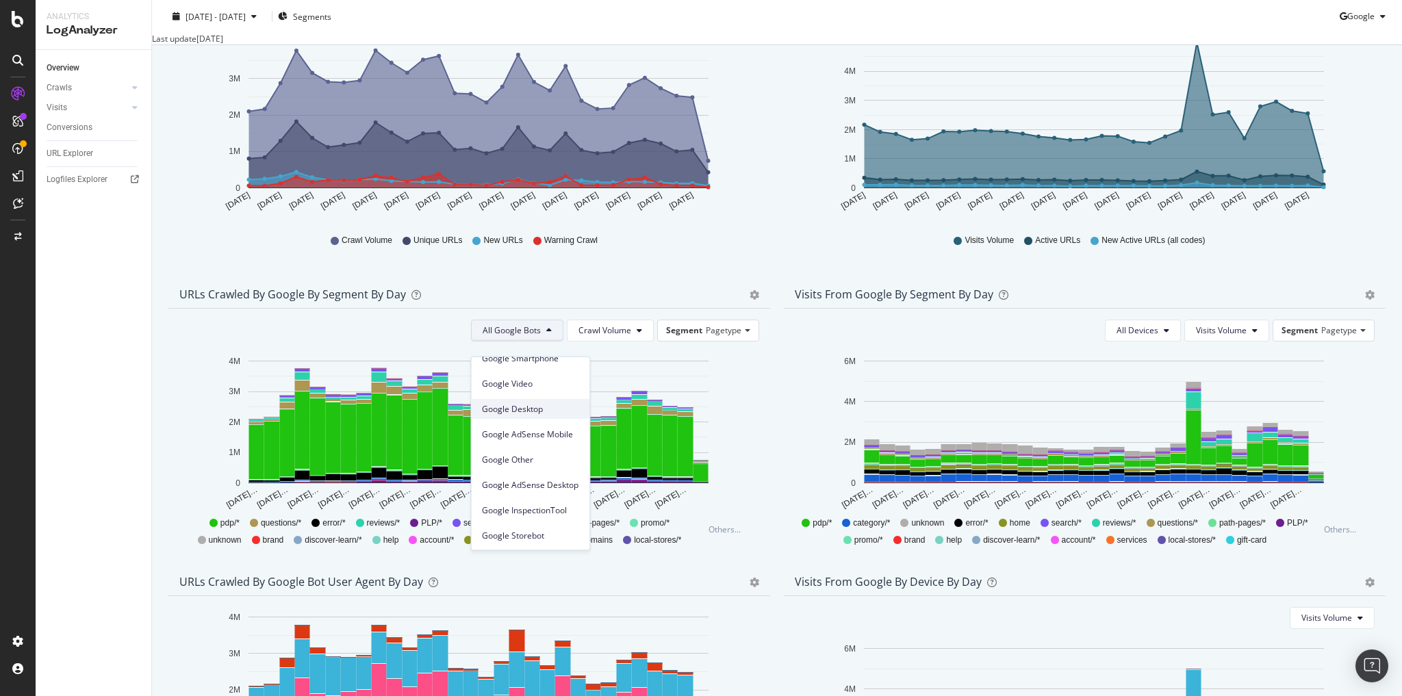
scroll to position [61, 0]
click at [519, 511] on span "Google Other" at bounding box center [530, 514] width 96 height 12
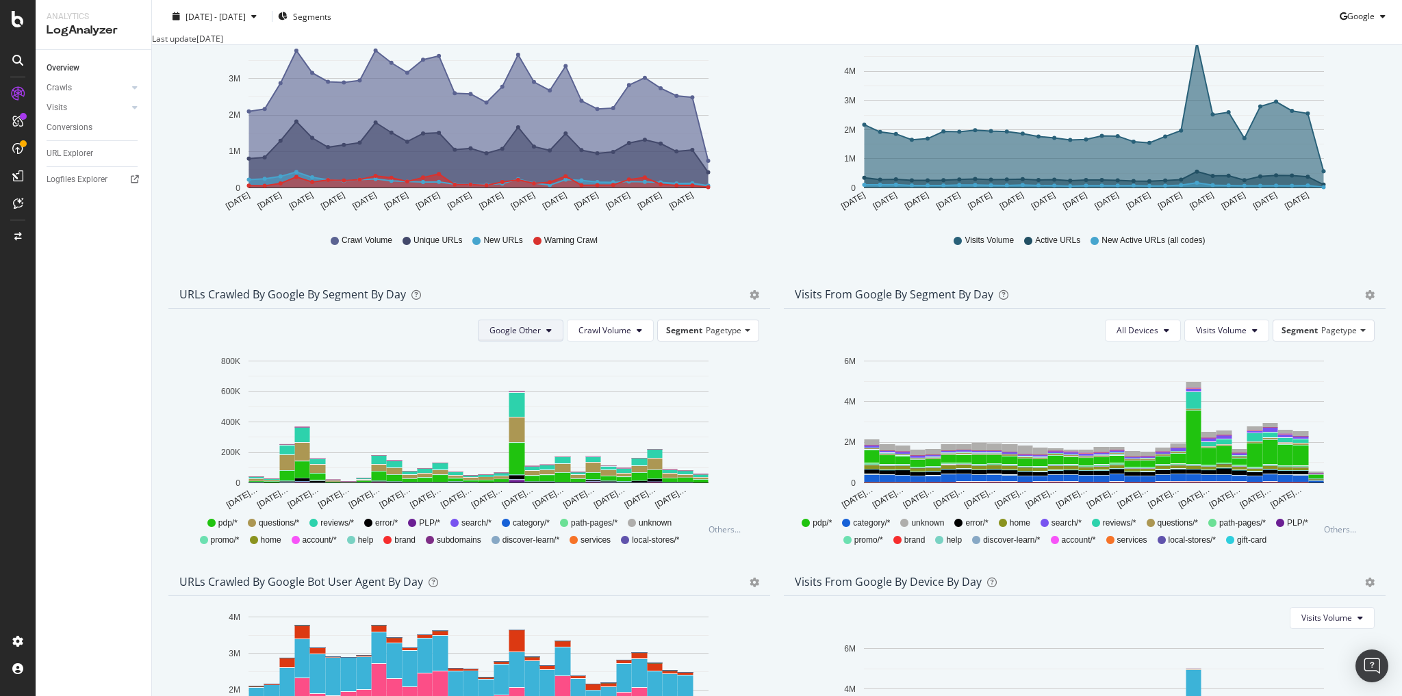
click at [551, 341] on button "Google Other" at bounding box center [521, 331] width 86 height 22
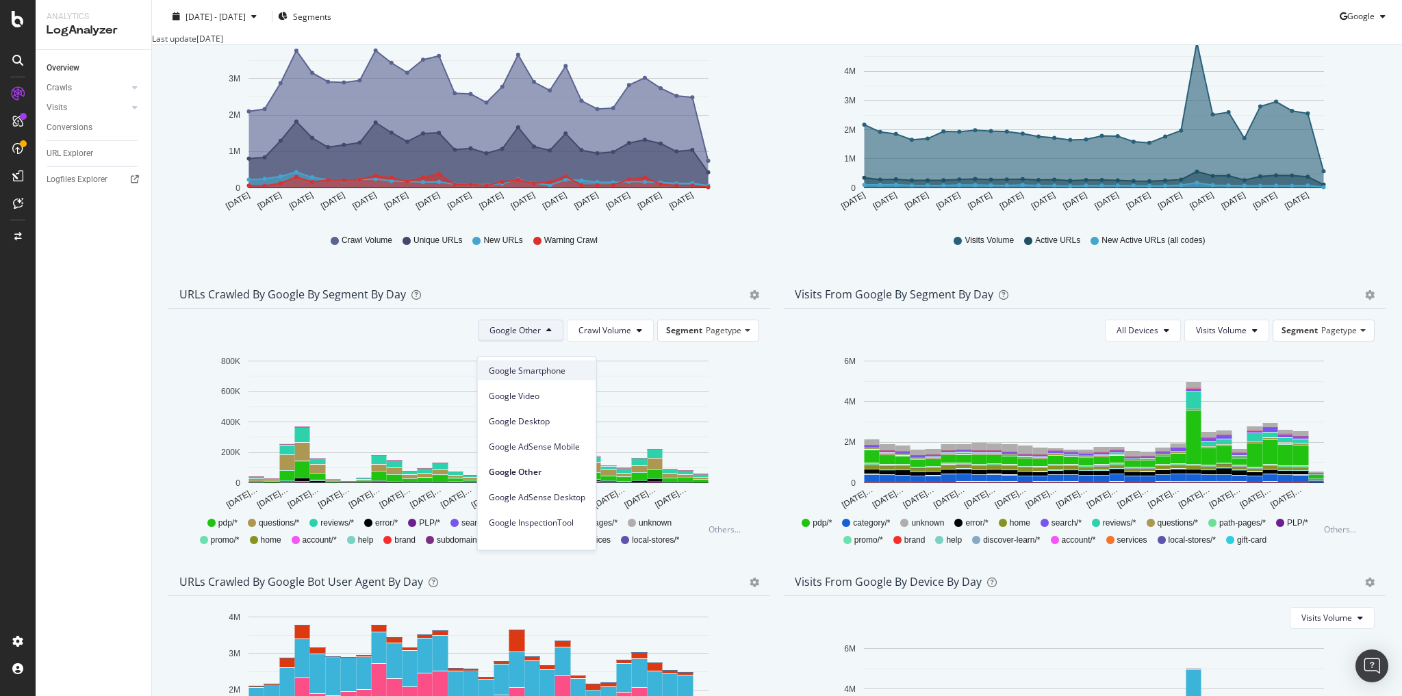
scroll to position [116, 0]
click at [535, 510] on span "Google InspectionTool" at bounding box center [537, 510] width 96 height 12
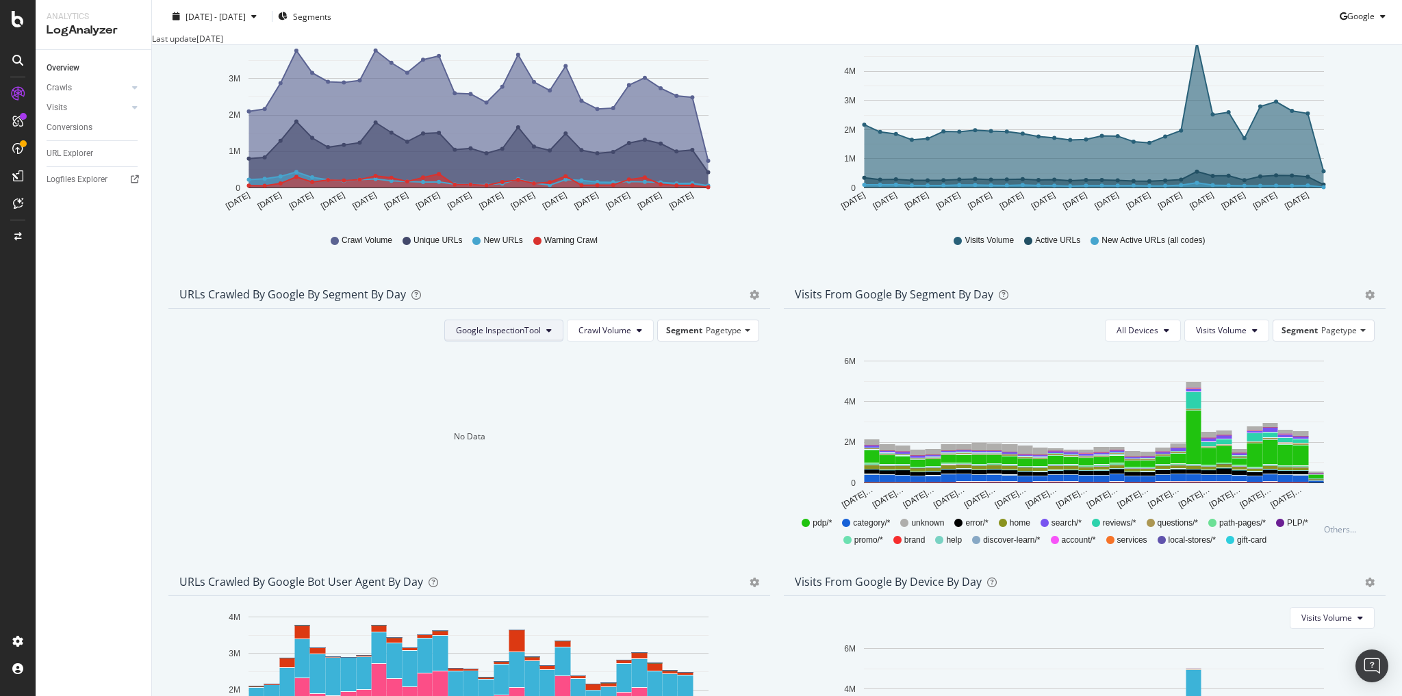
click at [546, 335] on icon at bounding box center [548, 330] width 5 height 8
click at [524, 370] on span "All Google Bots" at bounding box center [502, 372] width 96 height 12
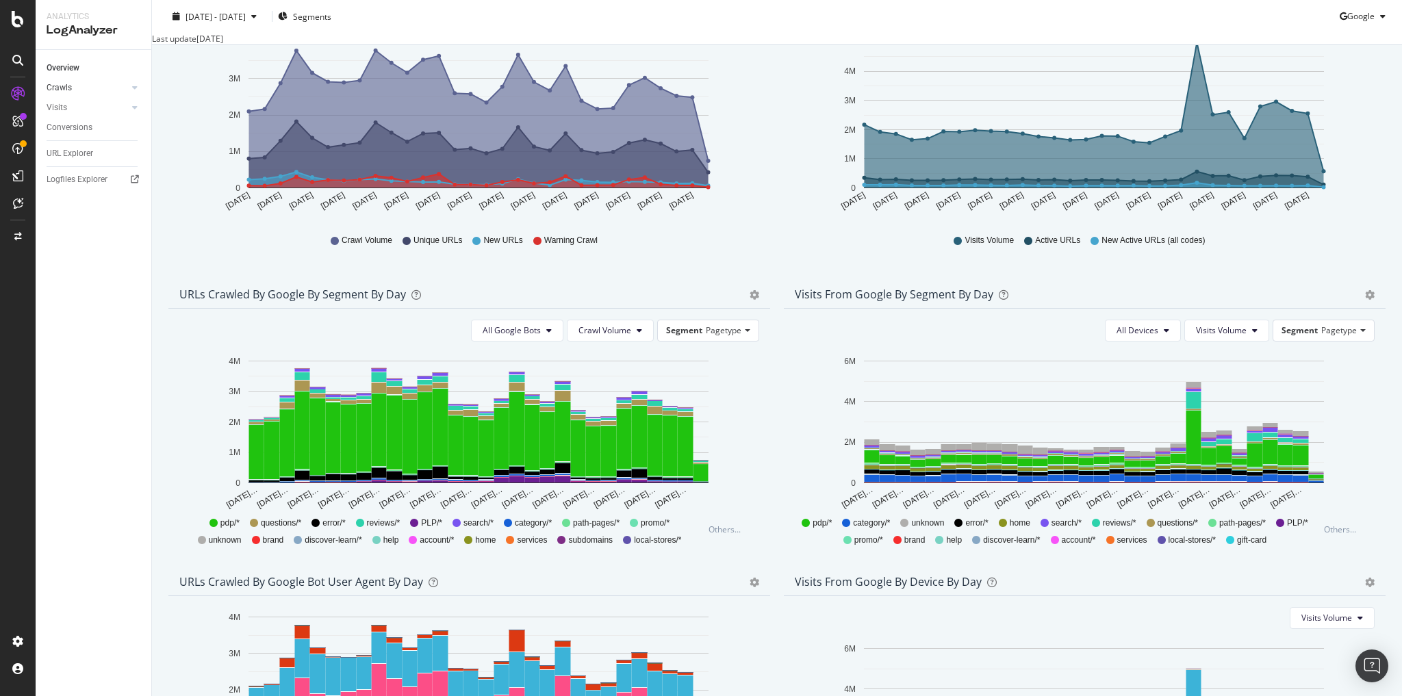
click at [125, 86] on div at bounding box center [121, 88] width 14 height 14
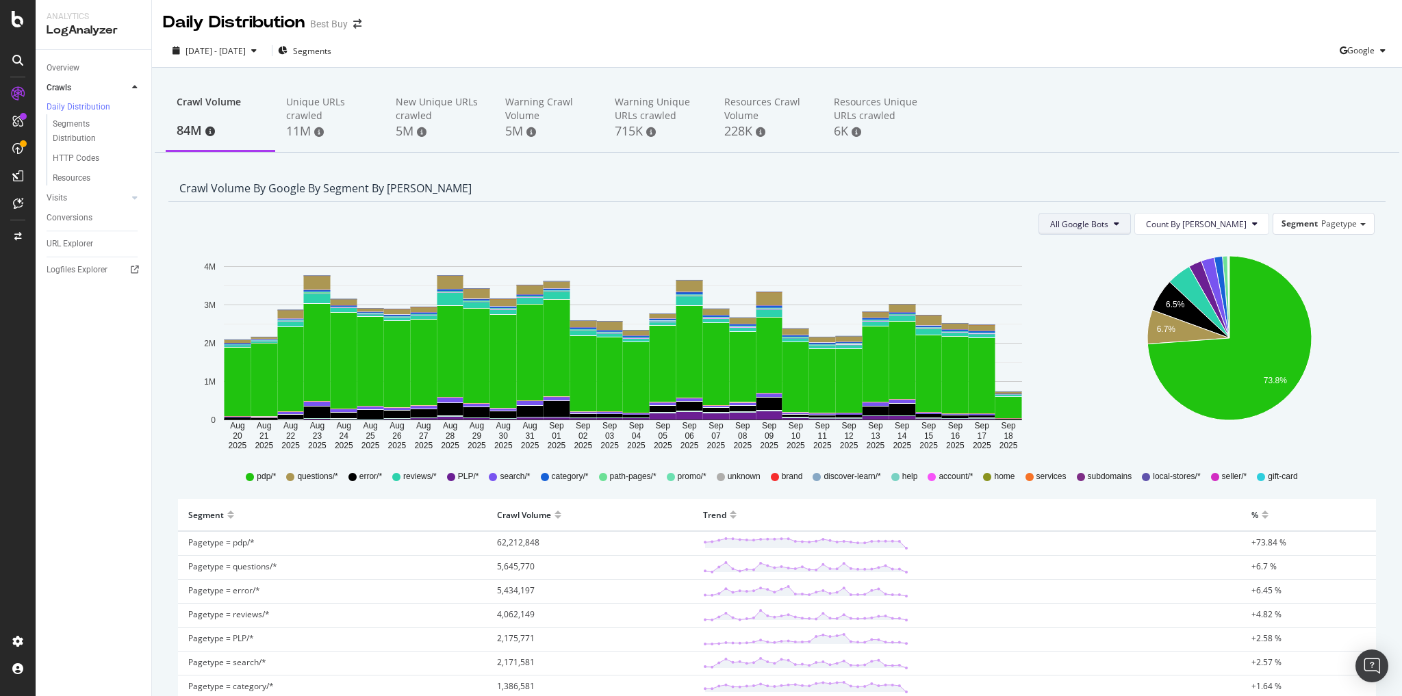
click at [1131, 224] on button "All Google Bots" at bounding box center [1084, 224] width 92 height 22
click at [1131, 223] on button "All Google Bots" at bounding box center [1084, 224] width 92 height 22
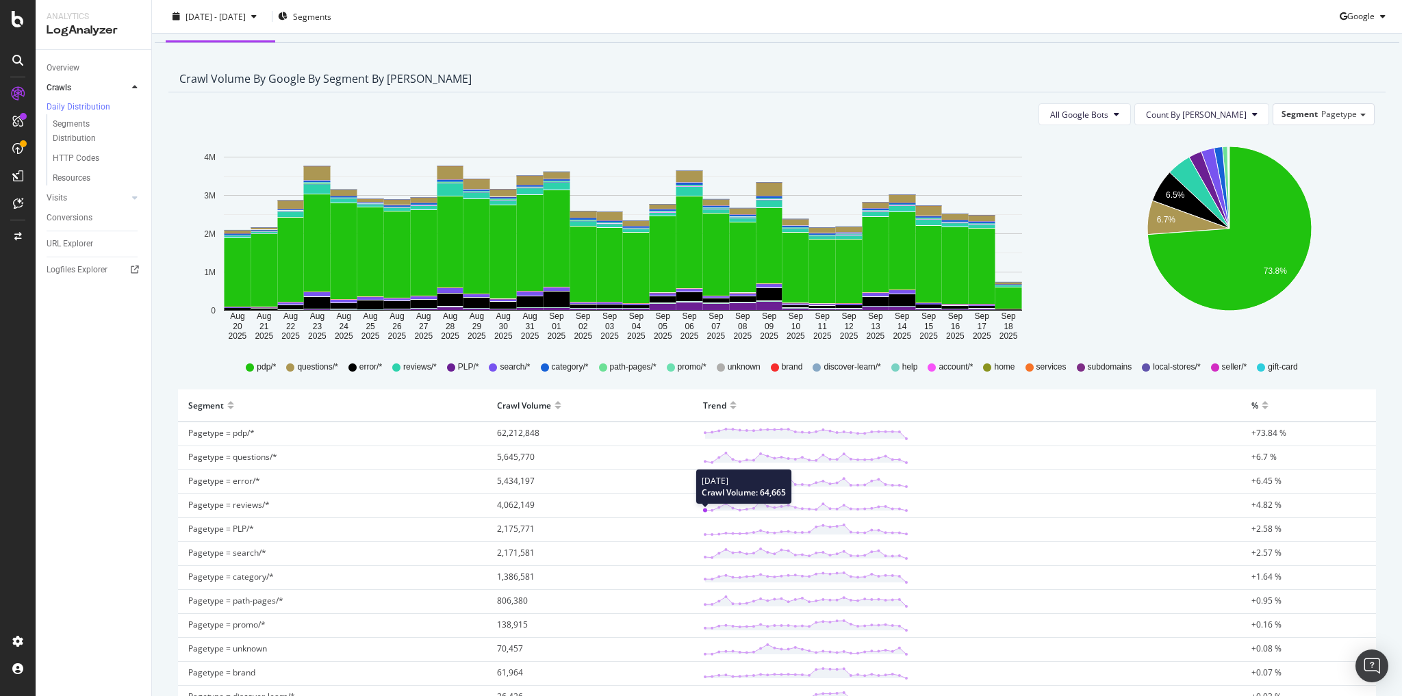
scroll to position [164, 0]
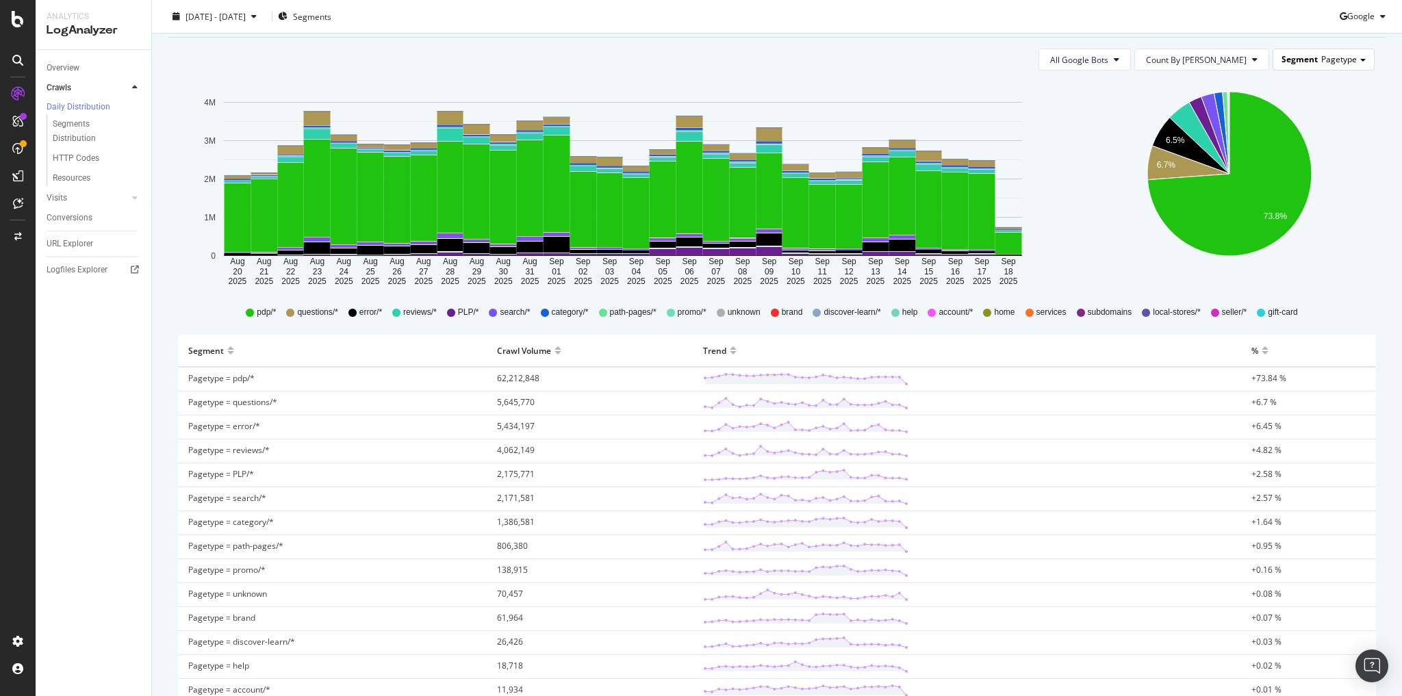
click at [1306, 61] on span "Segment" at bounding box center [1299, 59] width 36 height 12
click at [1285, 138] on div "Advanced selector >" at bounding box center [1312, 135] width 109 height 19
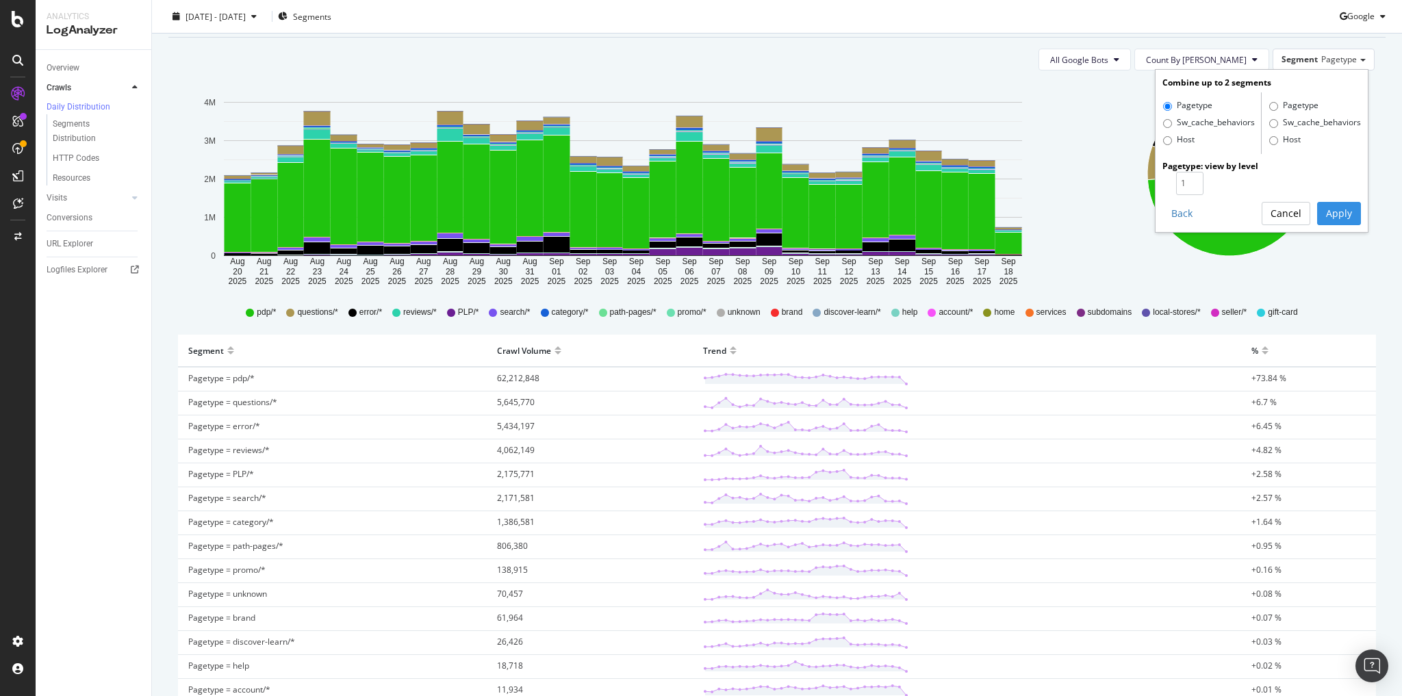
click at [1289, 214] on button "Cancel" at bounding box center [1285, 213] width 49 height 23
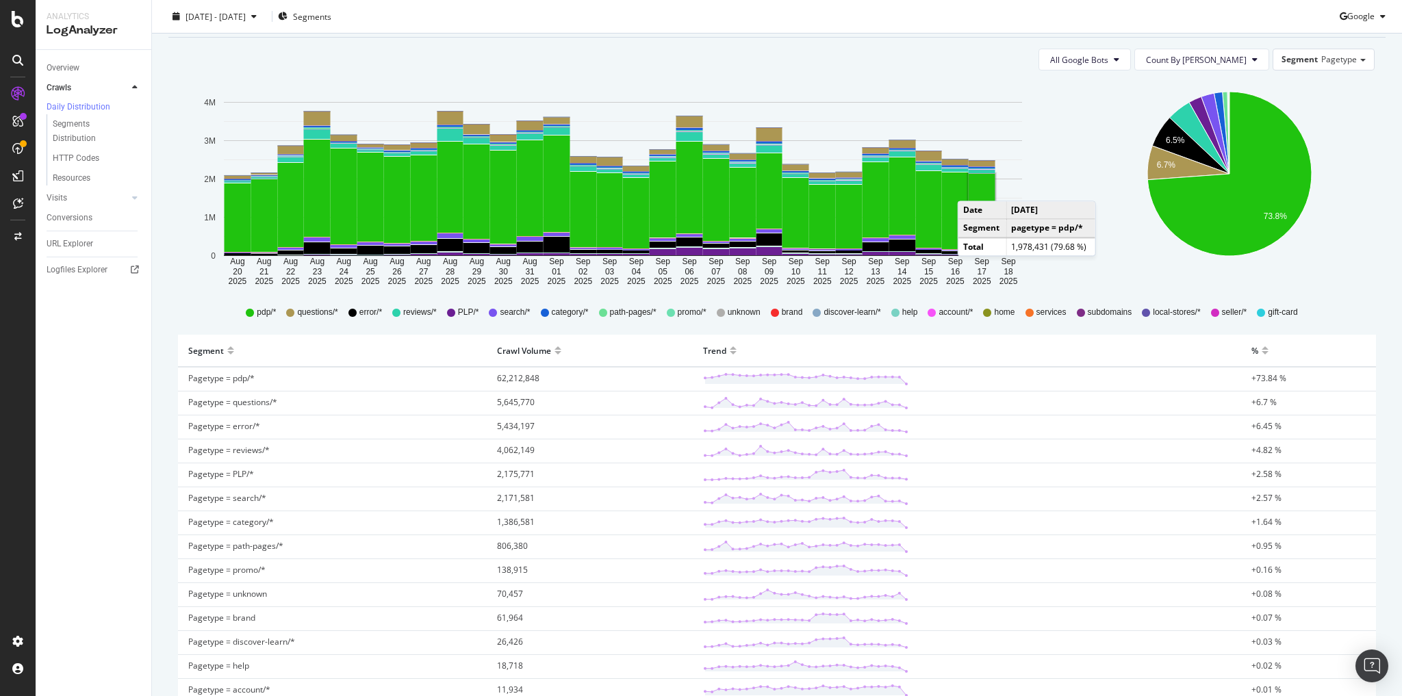
click at [971, 188] on rect "A chart." at bounding box center [981, 211] width 27 height 75
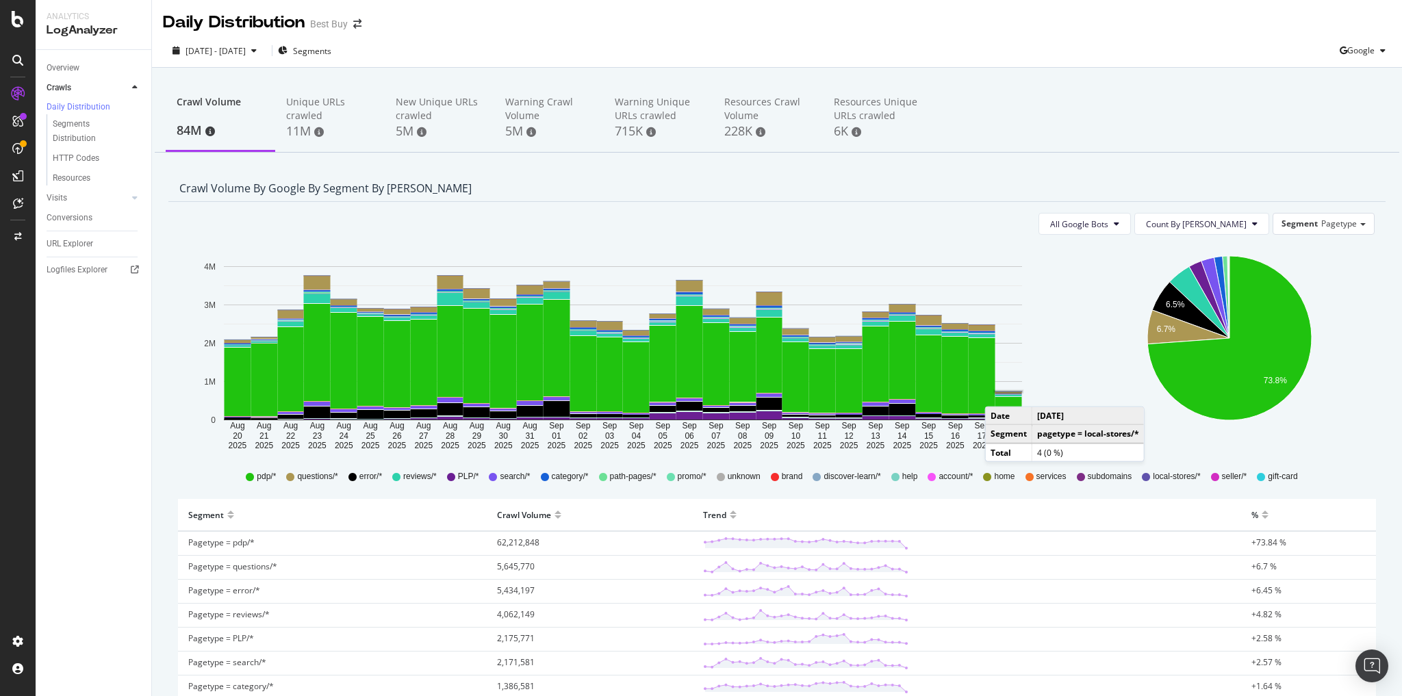
click at [998, 393] on rect "A chart." at bounding box center [1008, 392] width 29 height 3
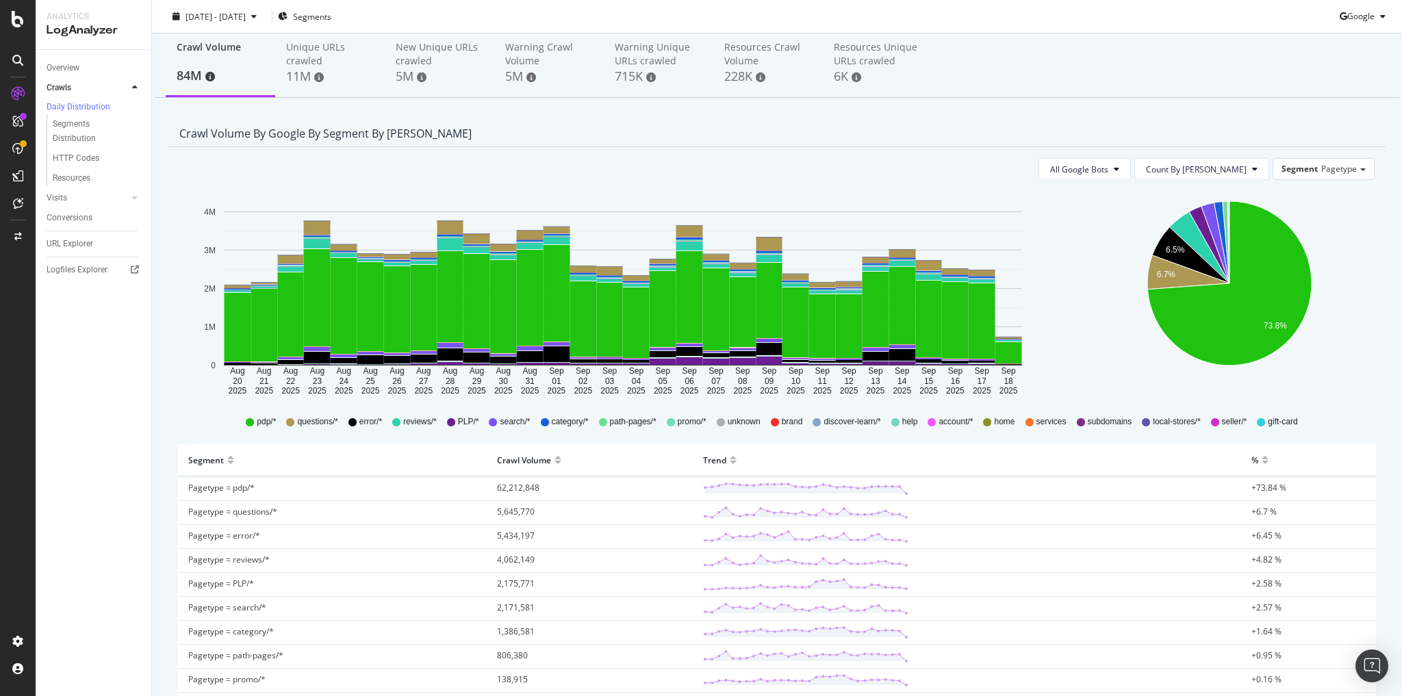
scroll to position [55, 0]
click at [828, 426] on span "discover-learn/*" at bounding box center [851, 422] width 57 height 12
click at [1308, 170] on span "Segment" at bounding box center [1299, 169] width 36 height 12
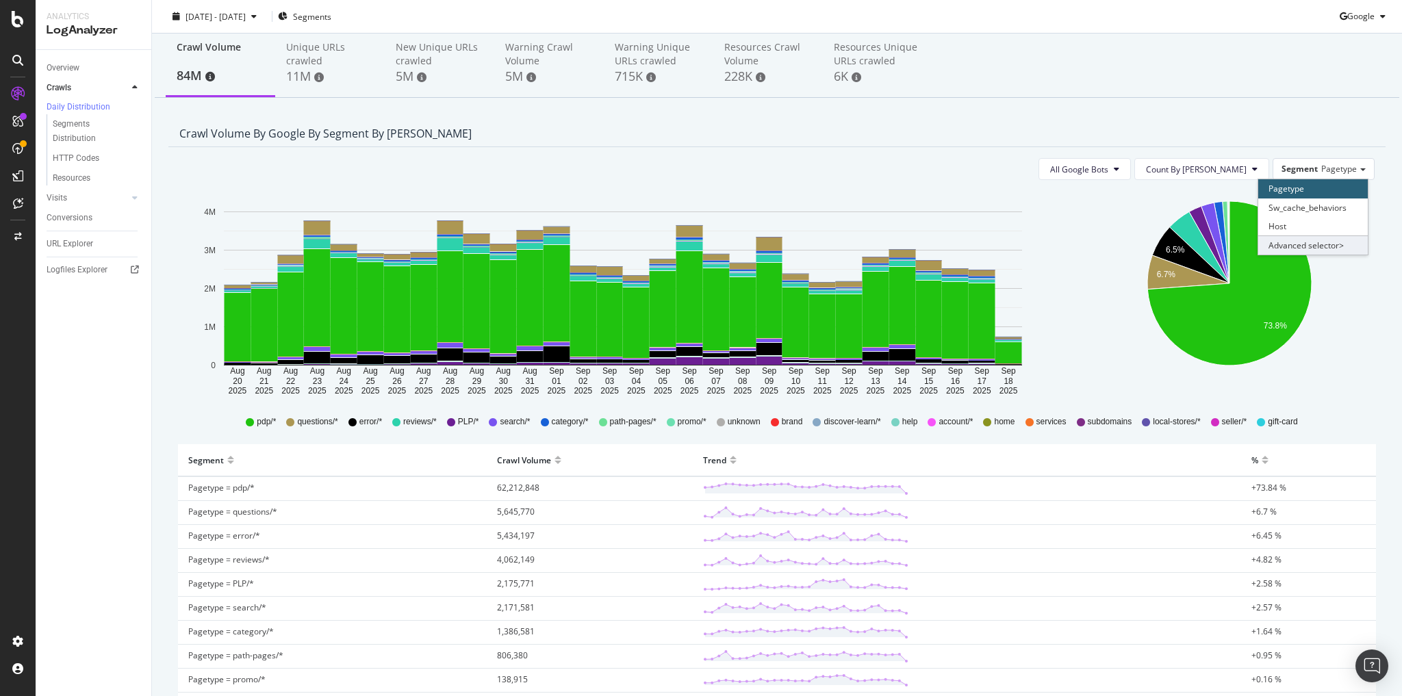
click at [1333, 246] on div "Advanced selector >" at bounding box center [1312, 244] width 109 height 19
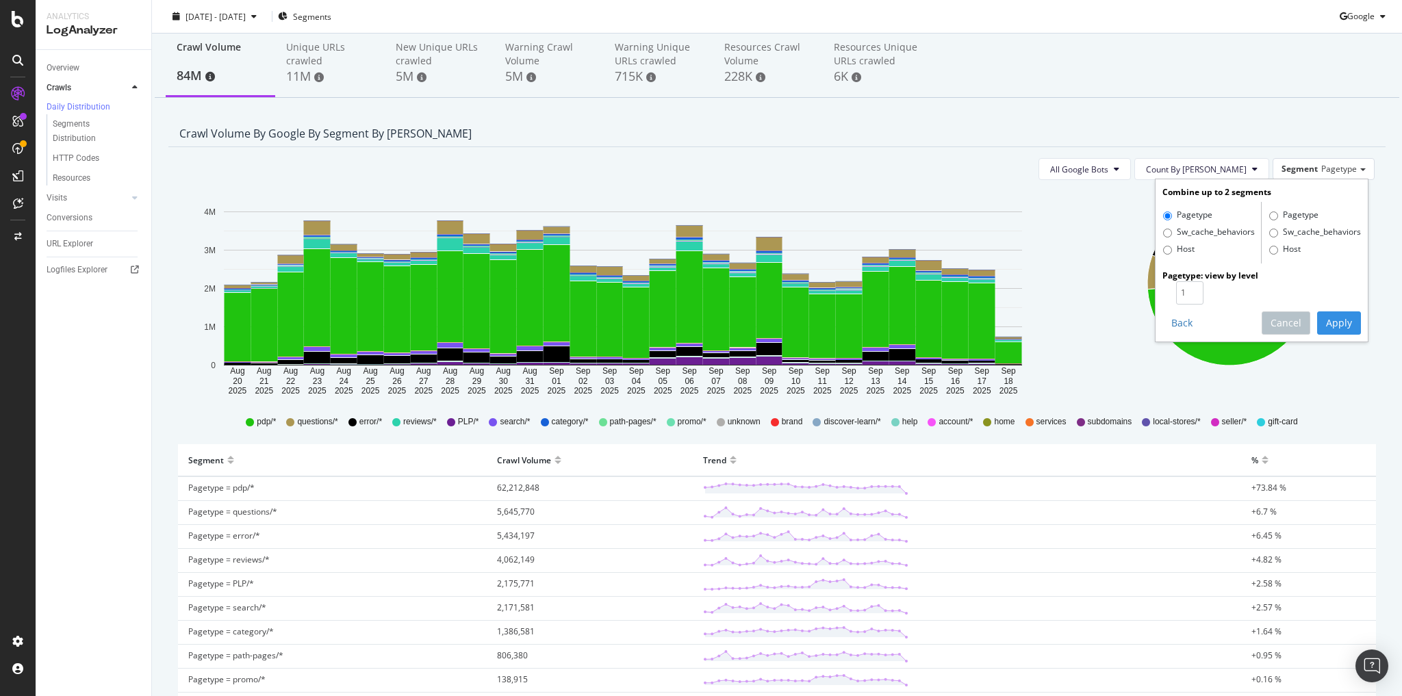
click at [1169, 235] on label "Sw_cache_behaviors" at bounding box center [1209, 233] width 92 height 14
click at [1169, 235] on input "Sw_cache_behaviors" at bounding box center [1167, 233] width 9 height 9
radio input "true"
radio input "false"
click at [1326, 319] on button "Apply" at bounding box center [1339, 322] width 44 height 23
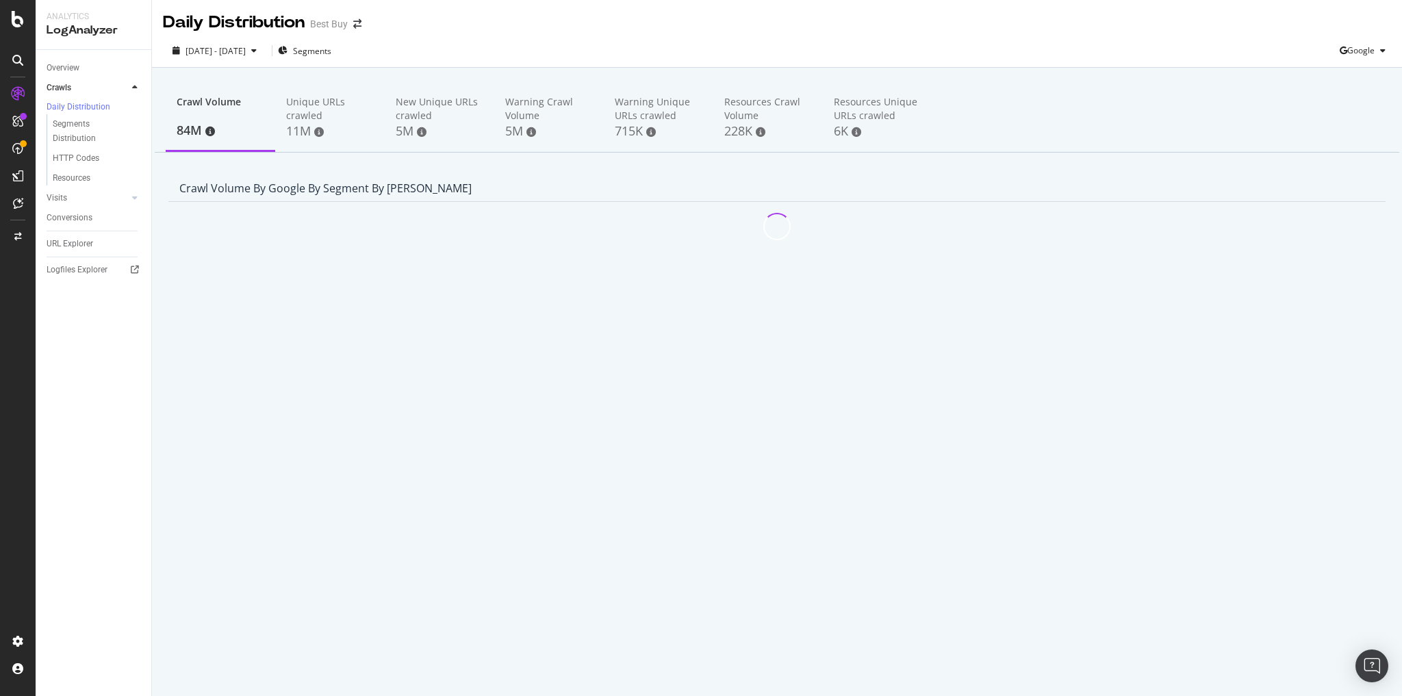
scroll to position [0, 0]
